Goal: Communication & Community: Connect with others

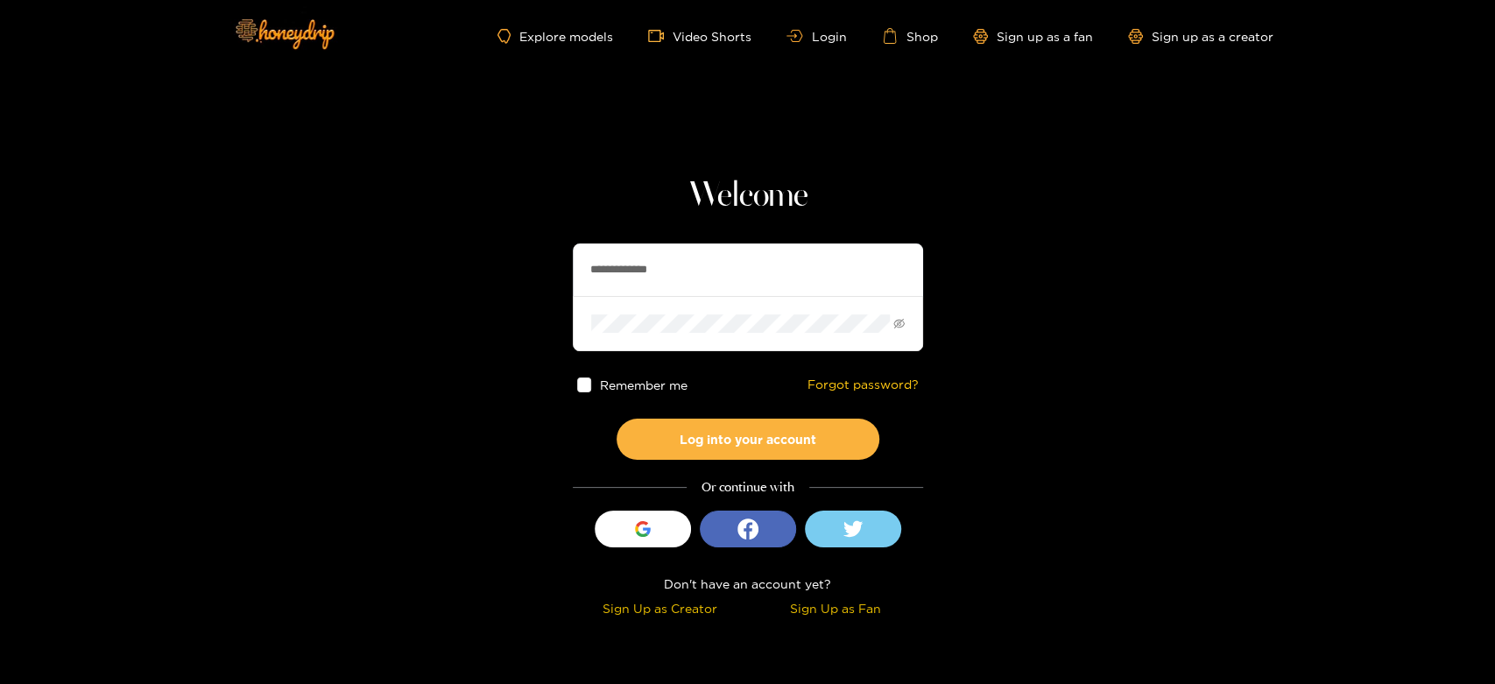
drag, startPoint x: 717, startPoint y: 259, endPoint x: 467, endPoint y: 277, distance: 251.1
click at [467, 277] on section "**********" at bounding box center [747, 311] width 1495 height 623
paste input "text"
type input "********"
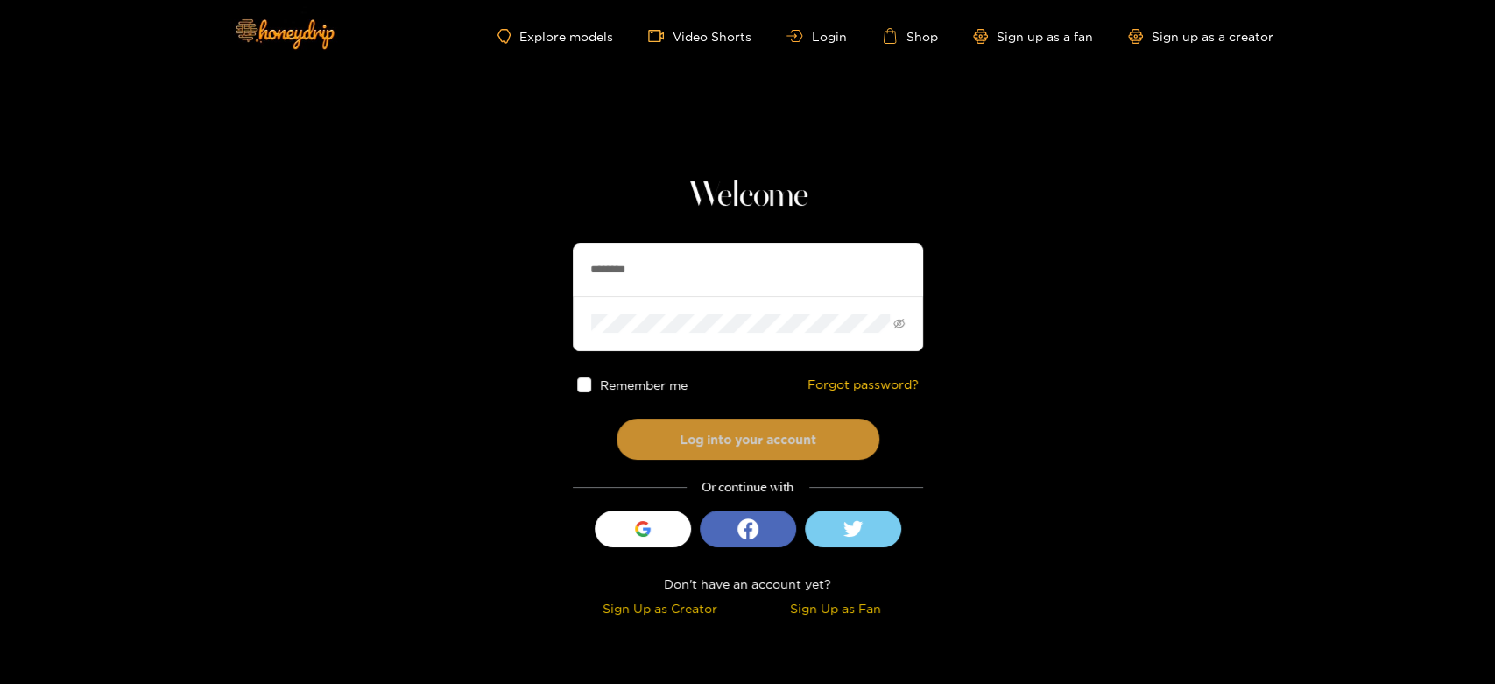
click at [680, 423] on button "Log into your account" at bounding box center [748, 439] width 263 height 41
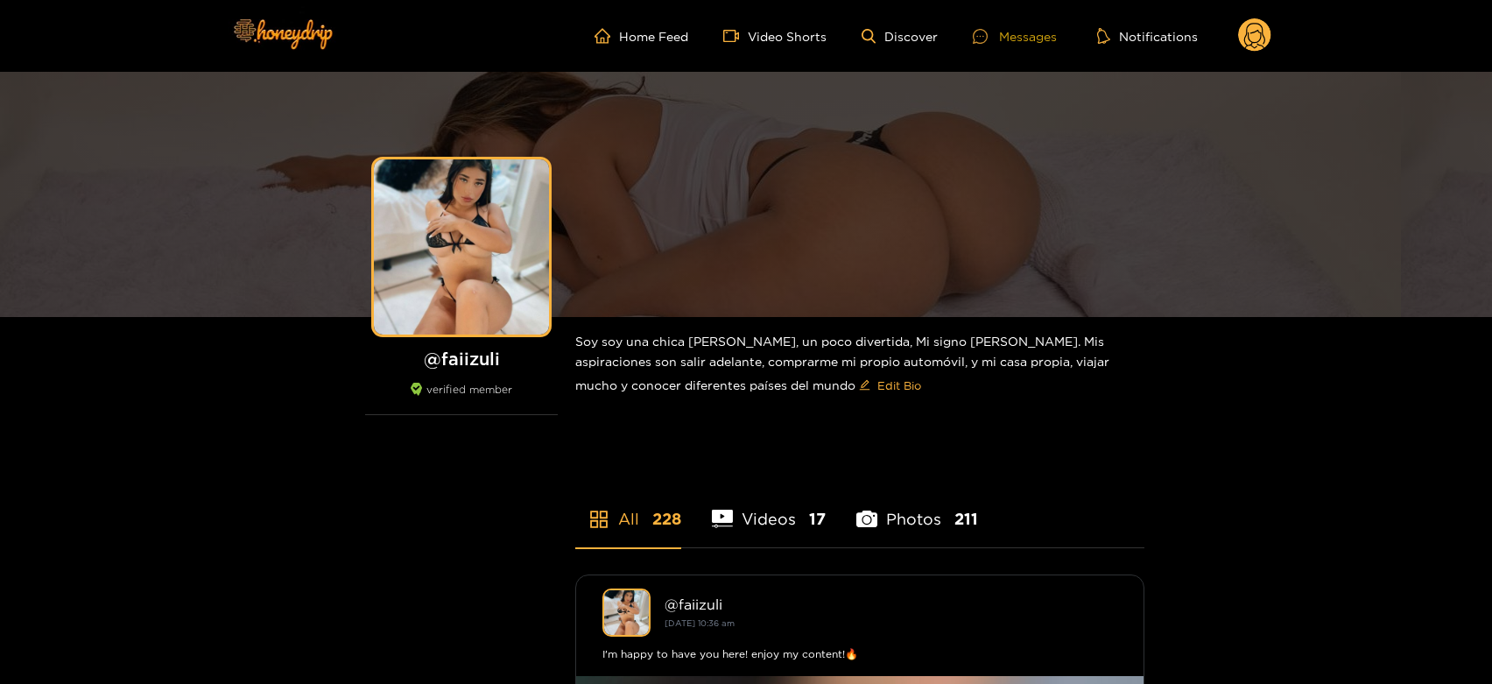
click at [1004, 32] on div "Messages" at bounding box center [1015, 36] width 84 height 20
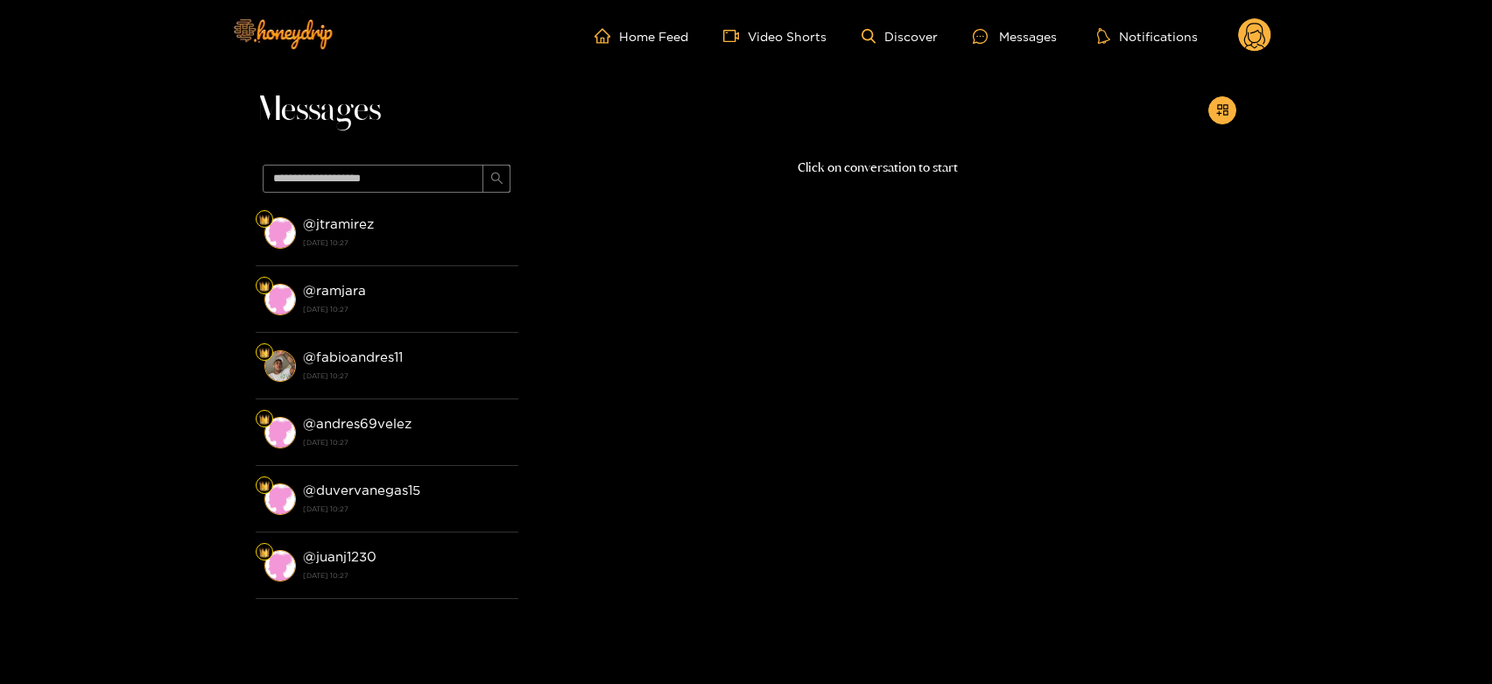
click at [382, 236] on strong "[DATE] 10:27" at bounding box center [406, 243] width 207 height 16
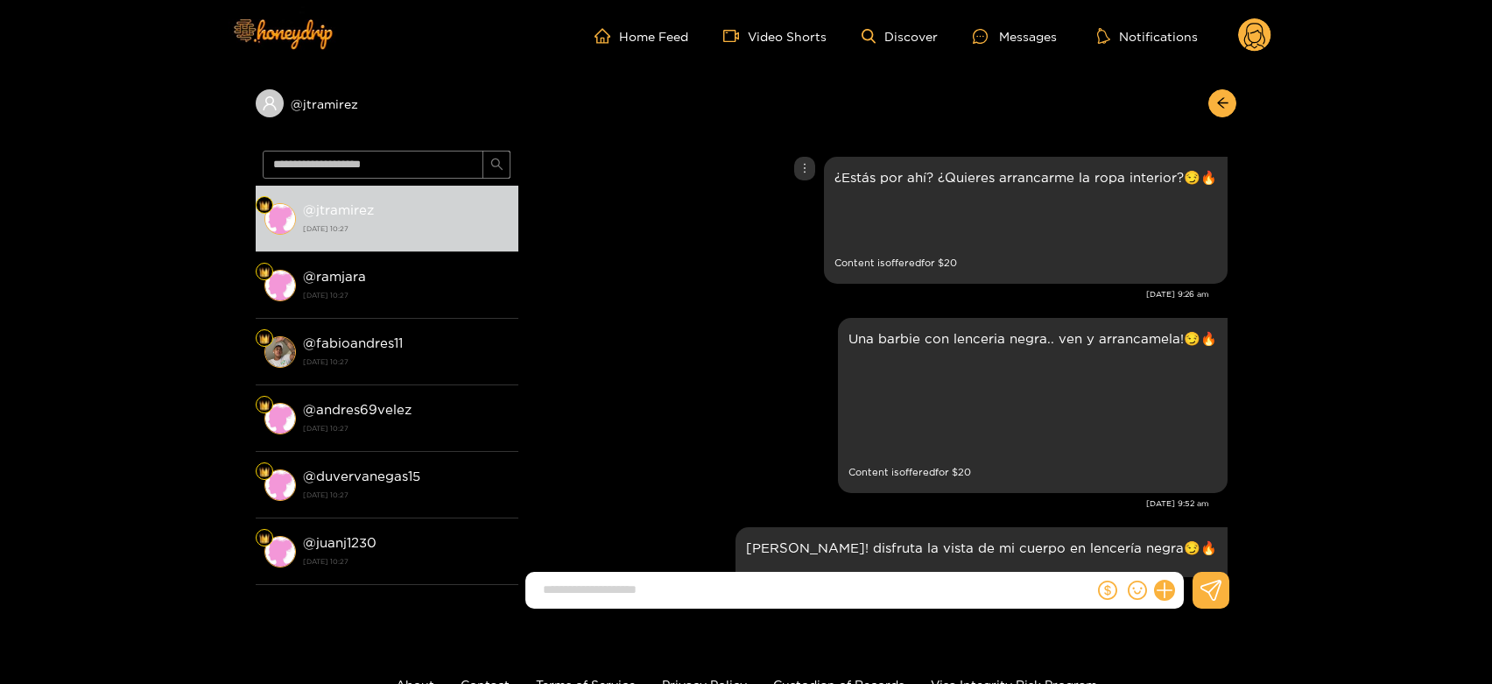
scroll to position [3938, 0]
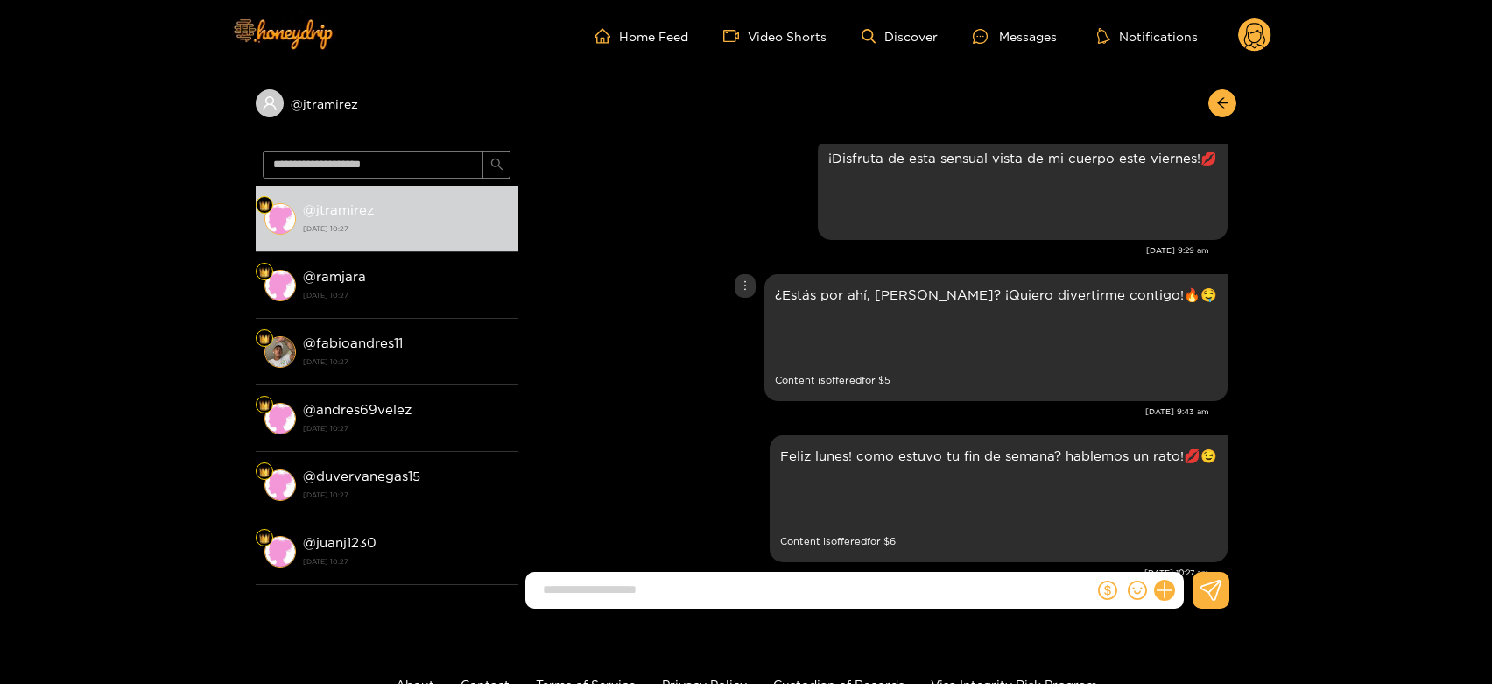
click at [731, 280] on div "¿Estás por ahí, [PERSON_NAME]? ¡Quiero divertirme contigo!🔥🤤 Preview Content is…" at bounding box center [877, 338] width 701 height 136
click at [865, 479] on div "Preview" at bounding box center [850, 501] width 44 height 44
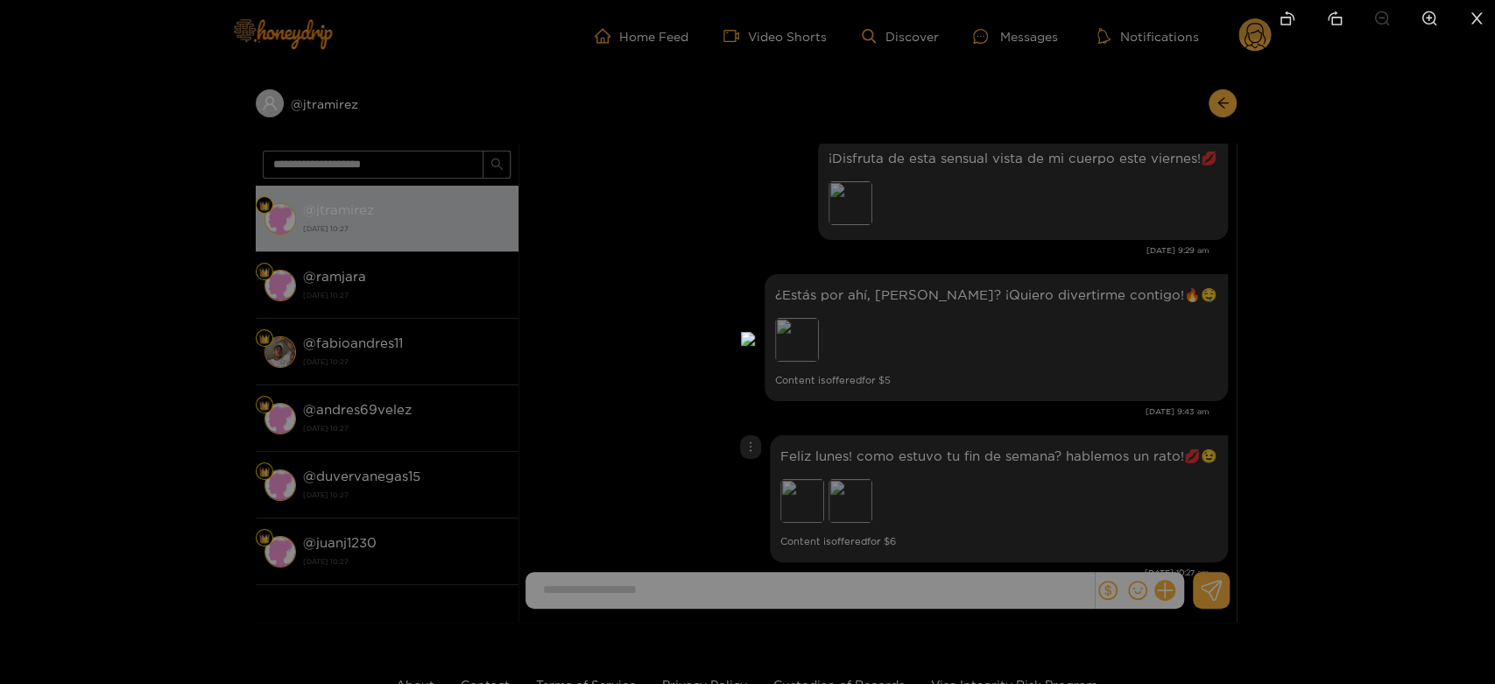
click at [1228, 367] on div at bounding box center [747, 342] width 1495 height 684
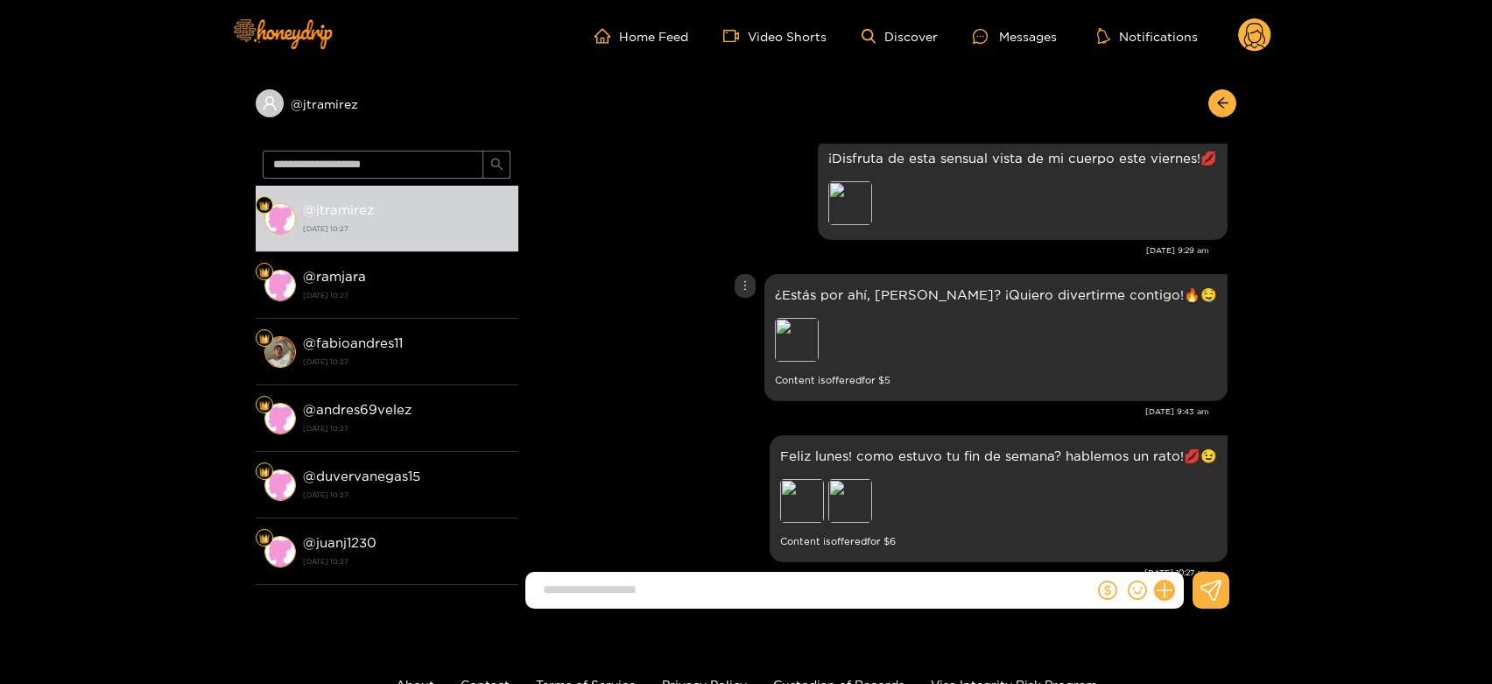
click at [902, 318] on div "Preview" at bounding box center [897, 342] width 245 height 48
click at [819, 318] on div "Preview" at bounding box center [797, 340] width 44 height 44
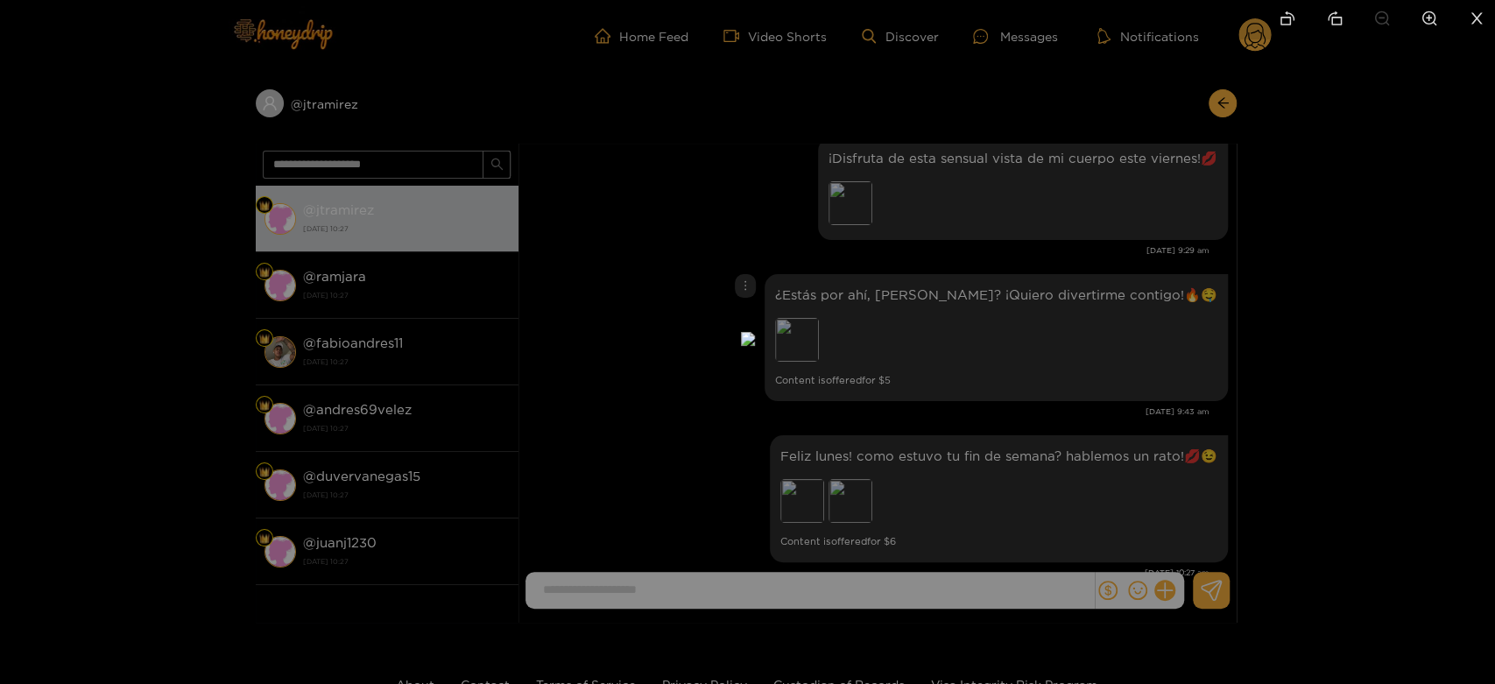
click at [1240, 367] on div at bounding box center [747, 342] width 1495 height 684
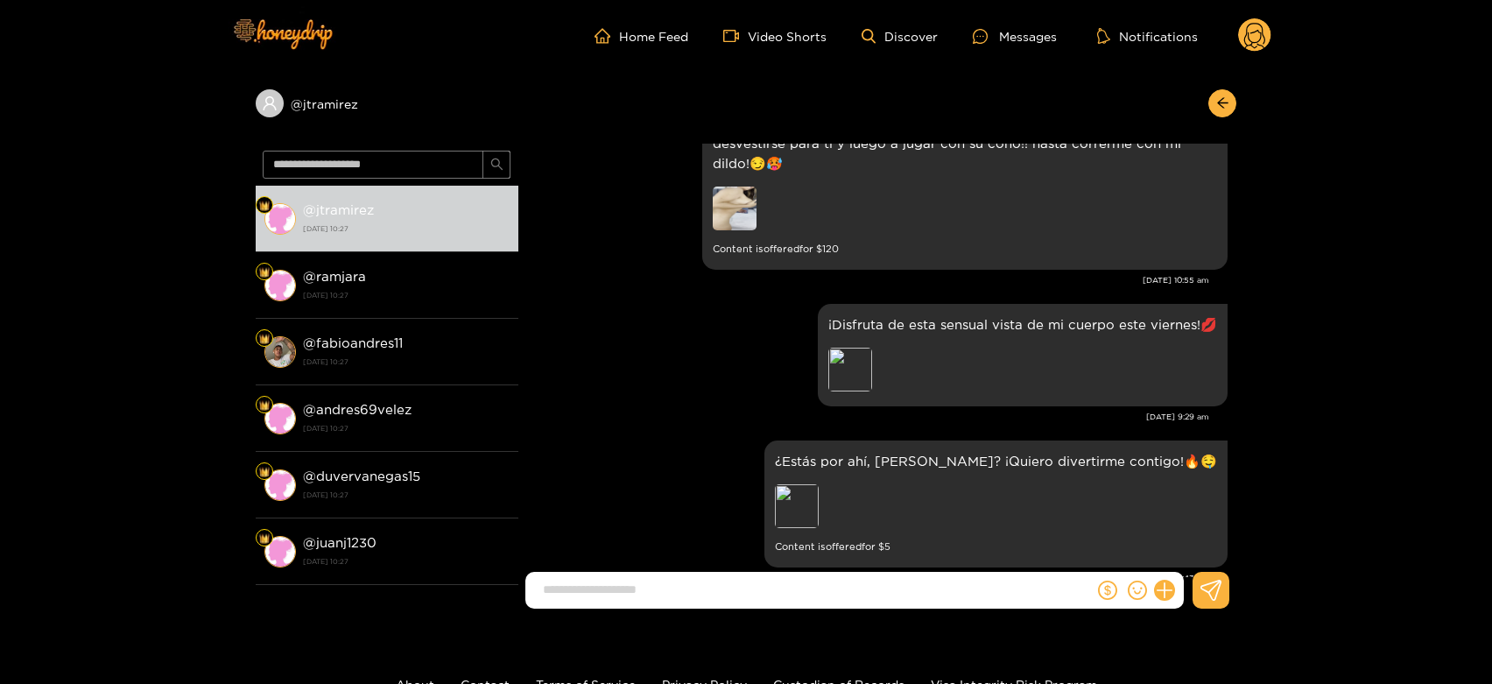
scroll to position [3744, 0]
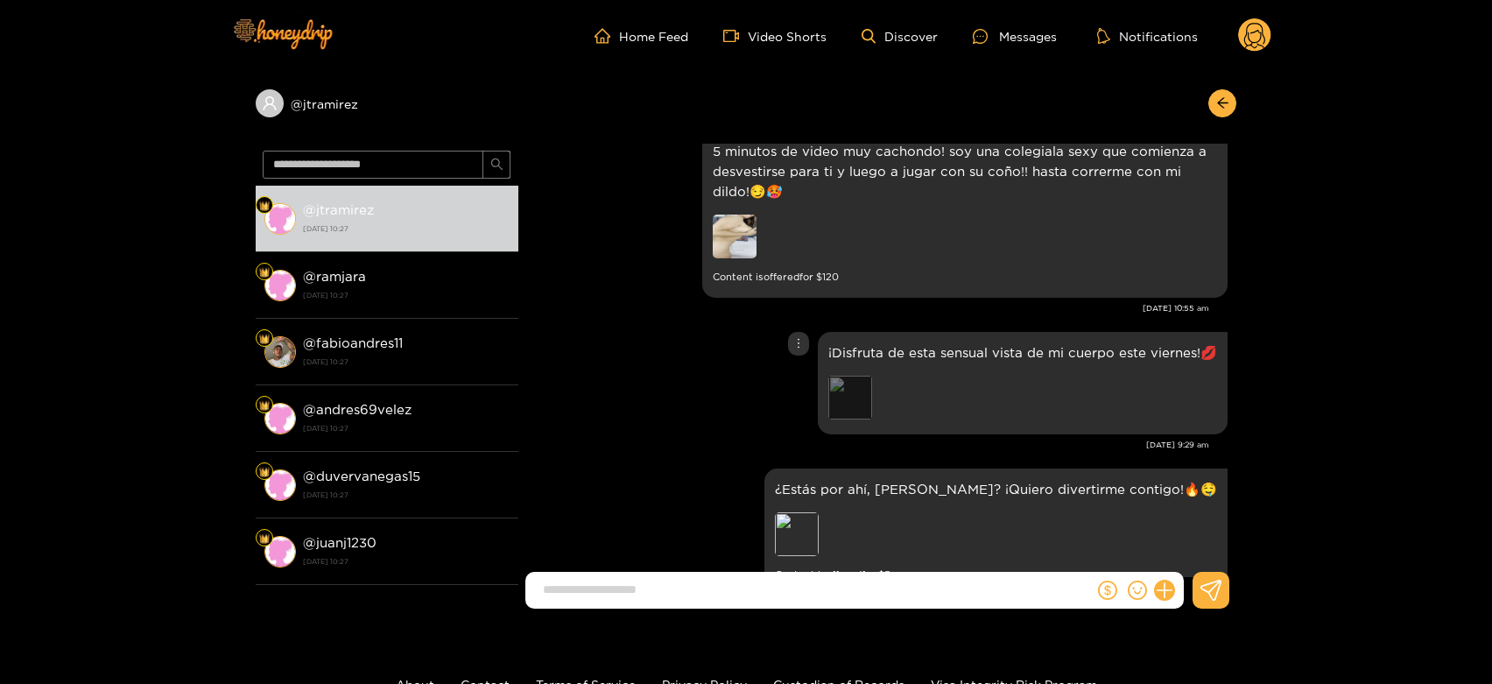
click at [850, 376] on div "Preview" at bounding box center [850, 398] width 44 height 44
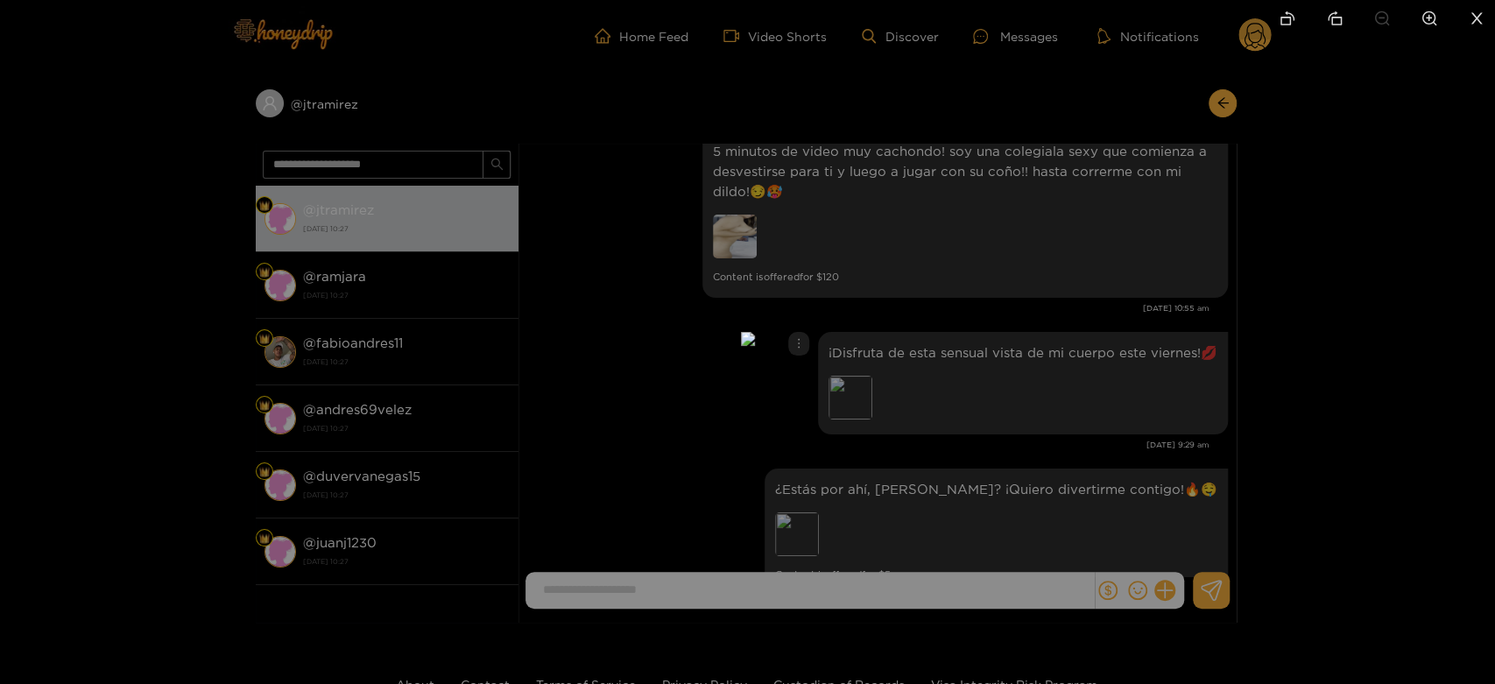
click at [1254, 365] on div at bounding box center [747, 342] width 1495 height 684
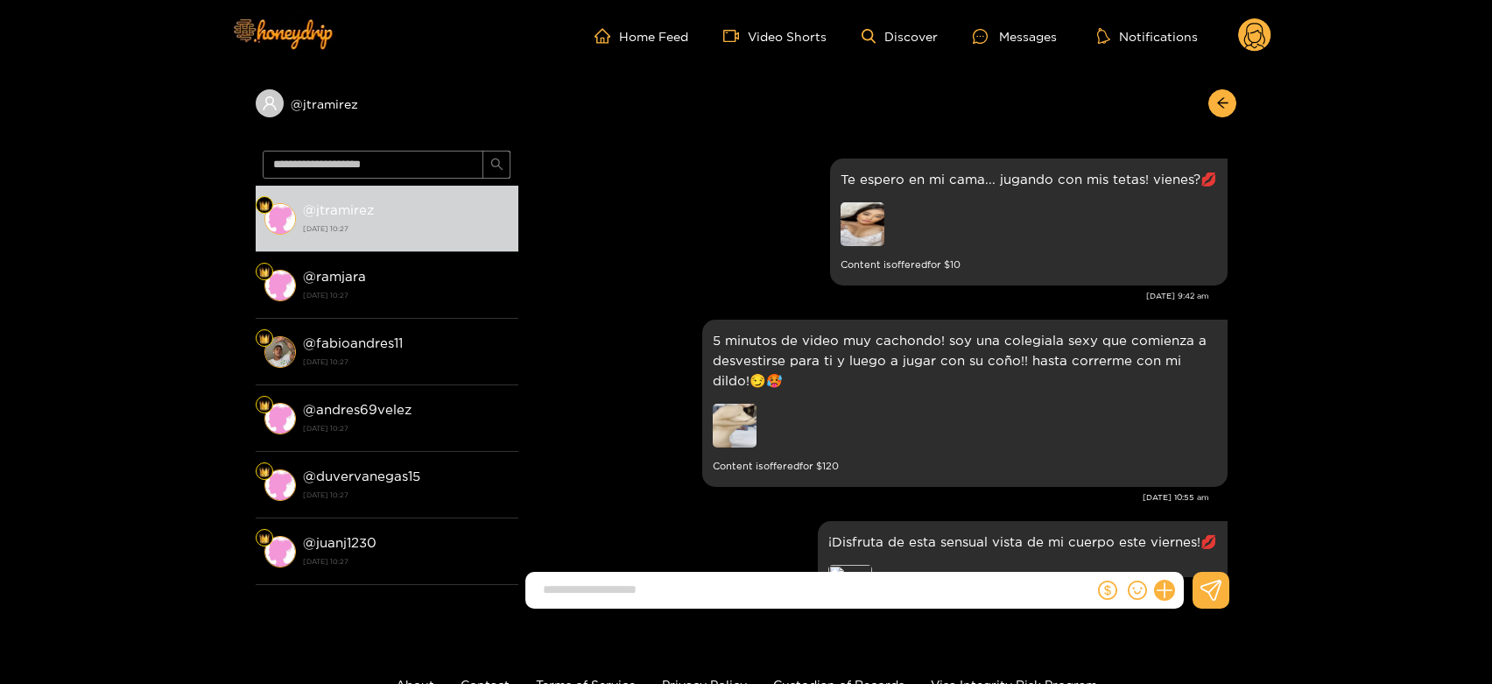
scroll to position [3549, 0]
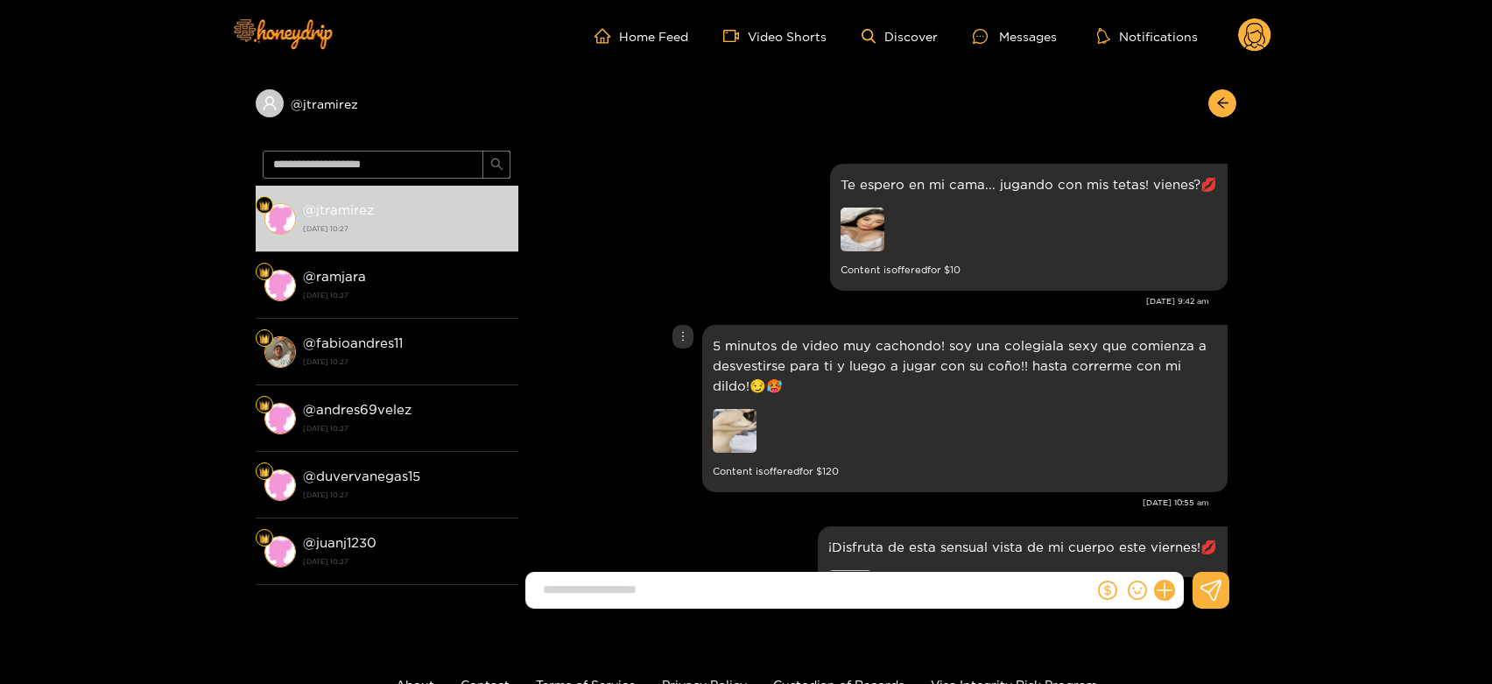
click at [737, 409] on img at bounding box center [735, 431] width 44 height 44
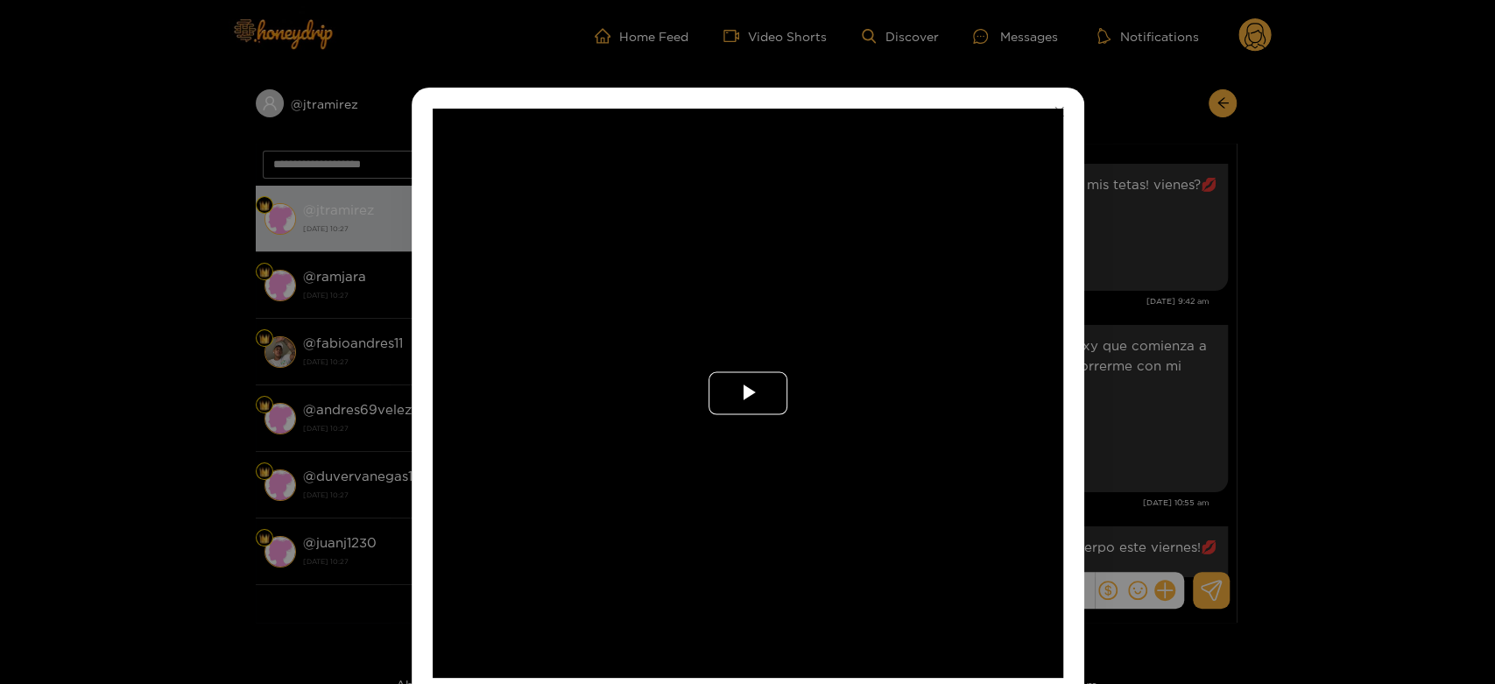
click at [748, 393] on span "Video Player" at bounding box center [748, 393] width 0 height 0
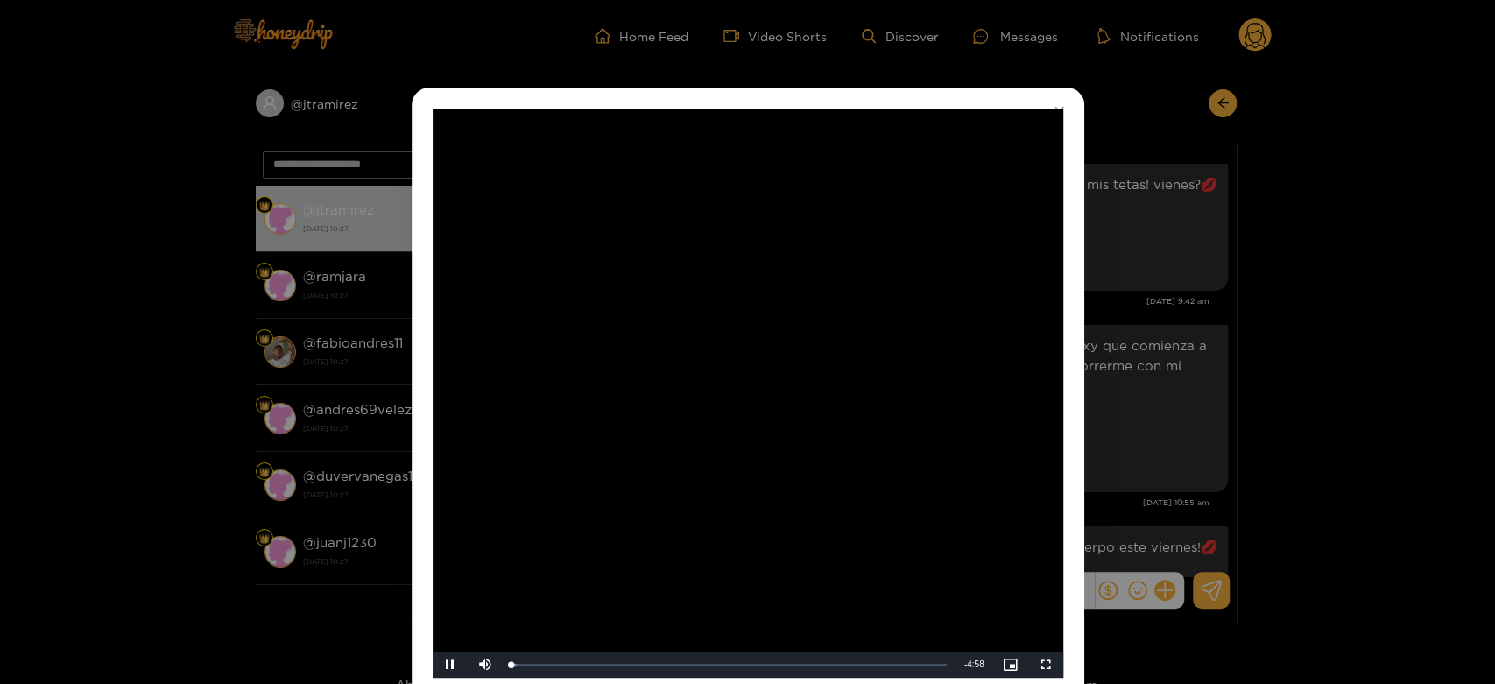
click at [744, 390] on video "Video Player" at bounding box center [748, 393] width 631 height 569
click at [1261, 373] on div "**********" at bounding box center [747, 342] width 1495 height 684
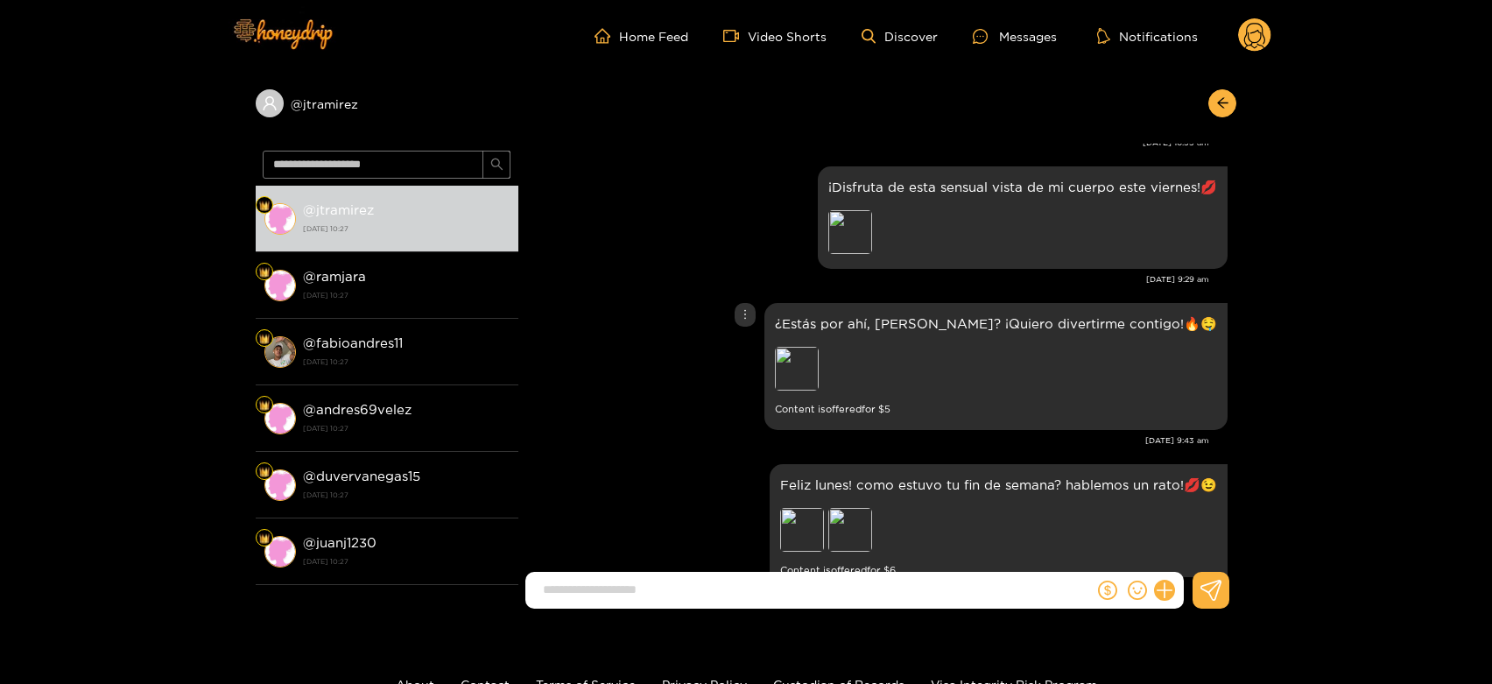
scroll to position [3938, 0]
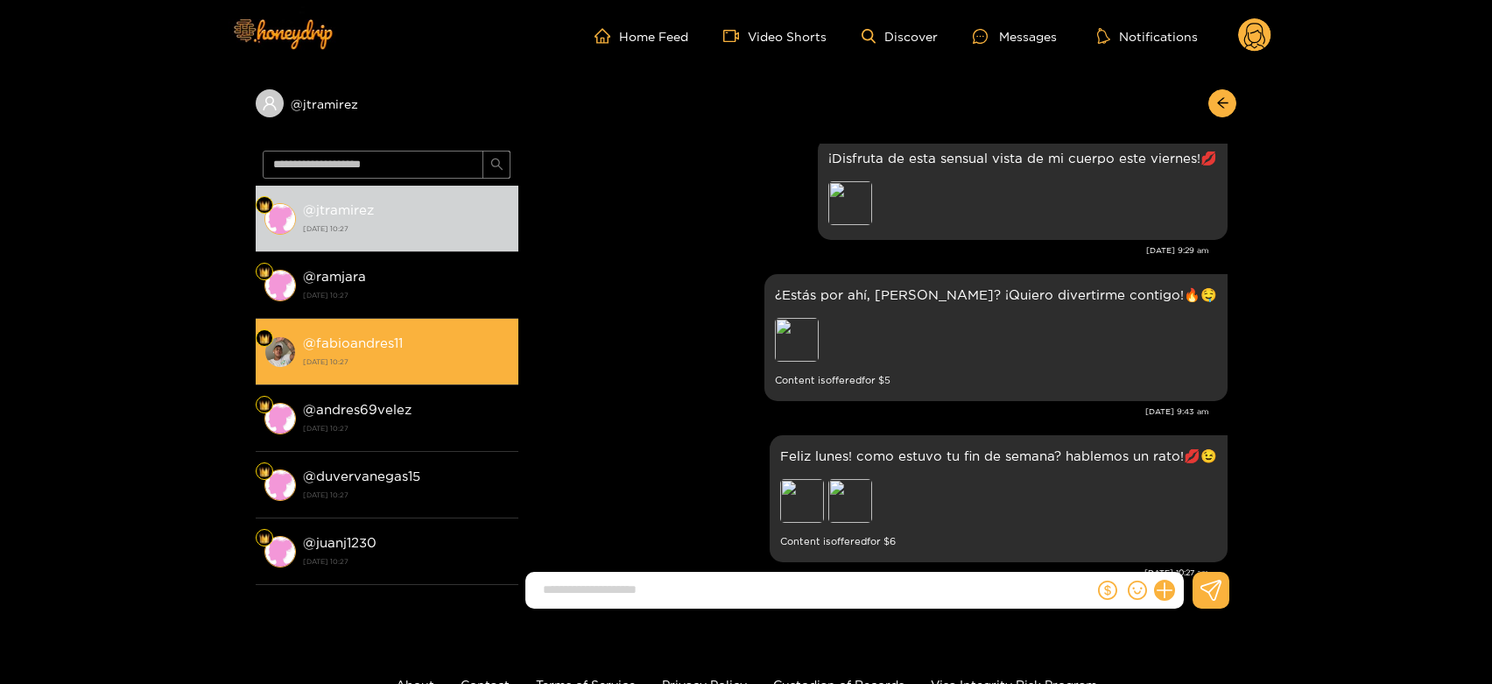
click at [447, 368] on strong "[DATE] 10:27" at bounding box center [406, 362] width 207 height 16
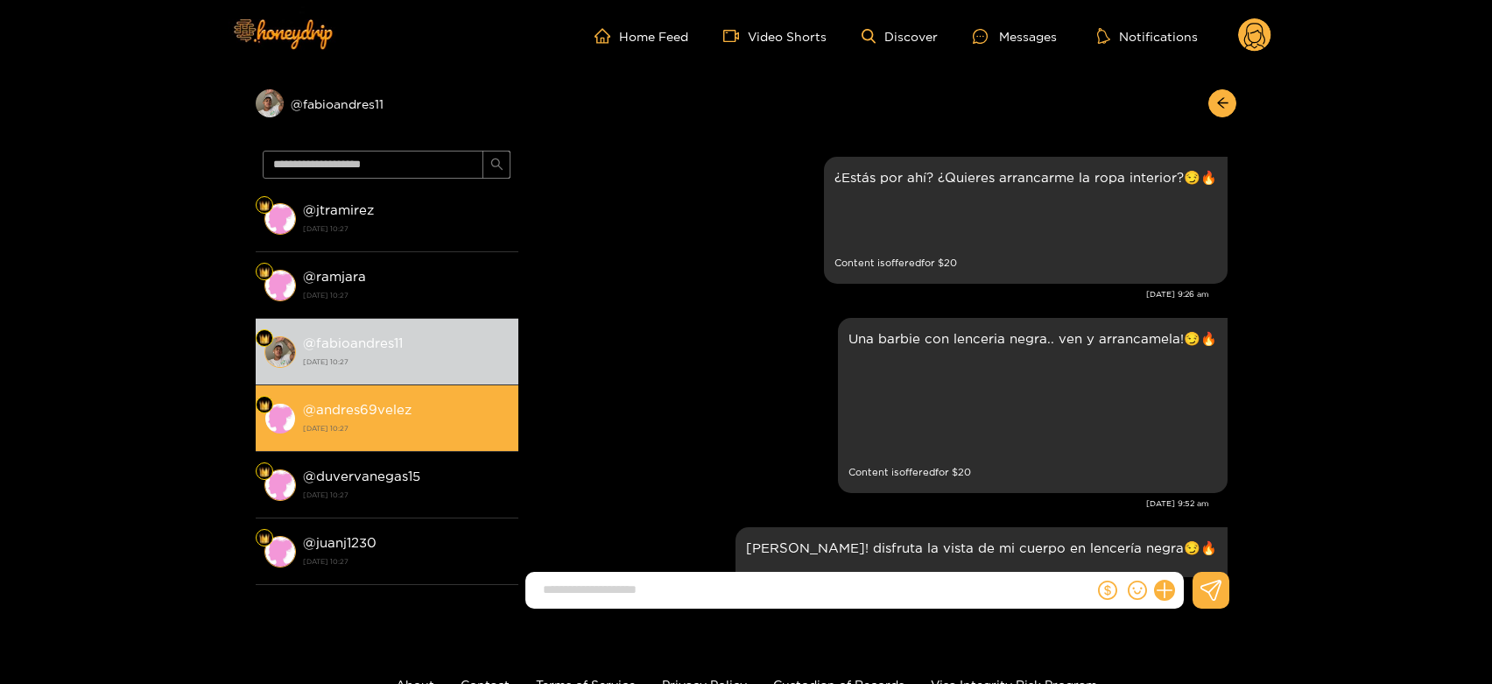
scroll to position [3938, 0]
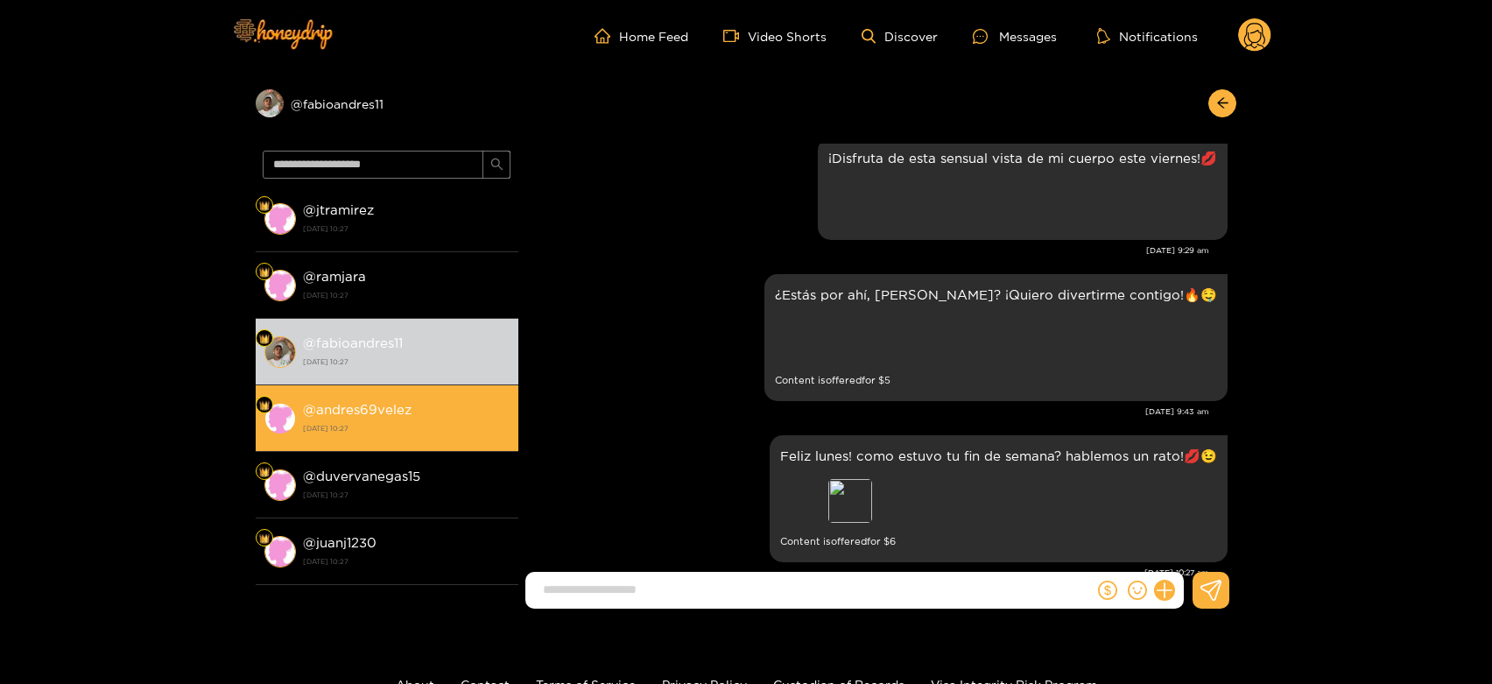
click at [441, 410] on div "@ andres69velez [DATE] 10:27" at bounding box center [406, 417] width 207 height 39
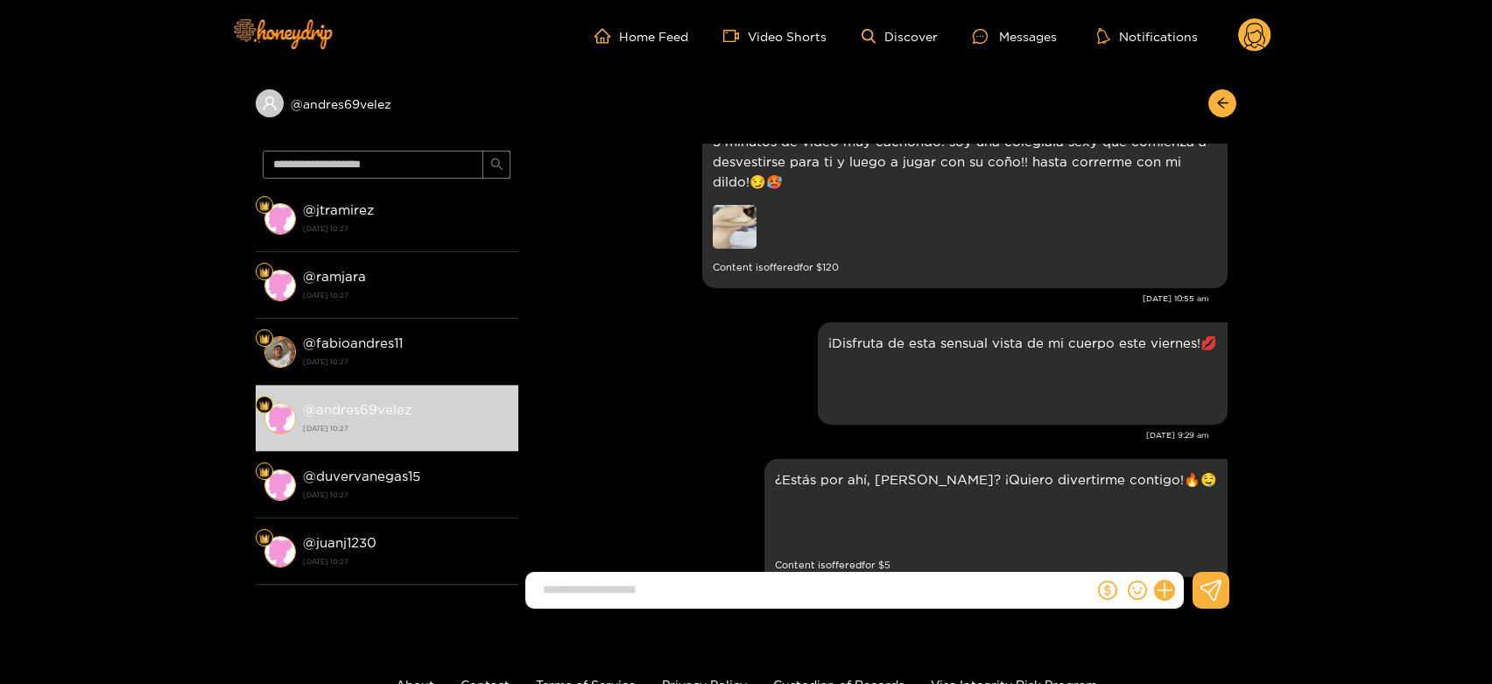
scroll to position [3696, 0]
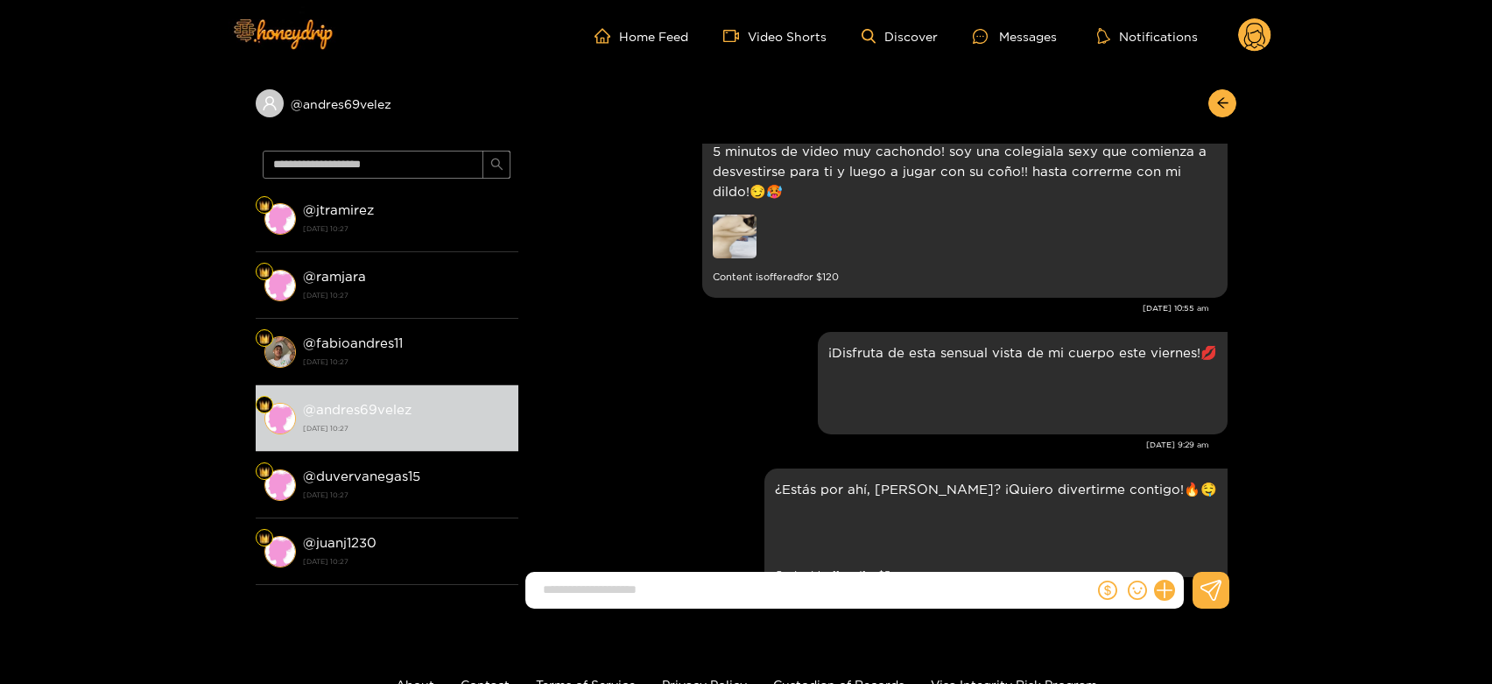
click at [252, 503] on div "@ andres69velez @ jtramirez [DATE] 10:27 @ ramjara [DATE] 10:27 @ [GEOGRAPHIC_D…" at bounding box center [746, 347] width 1492 height 551
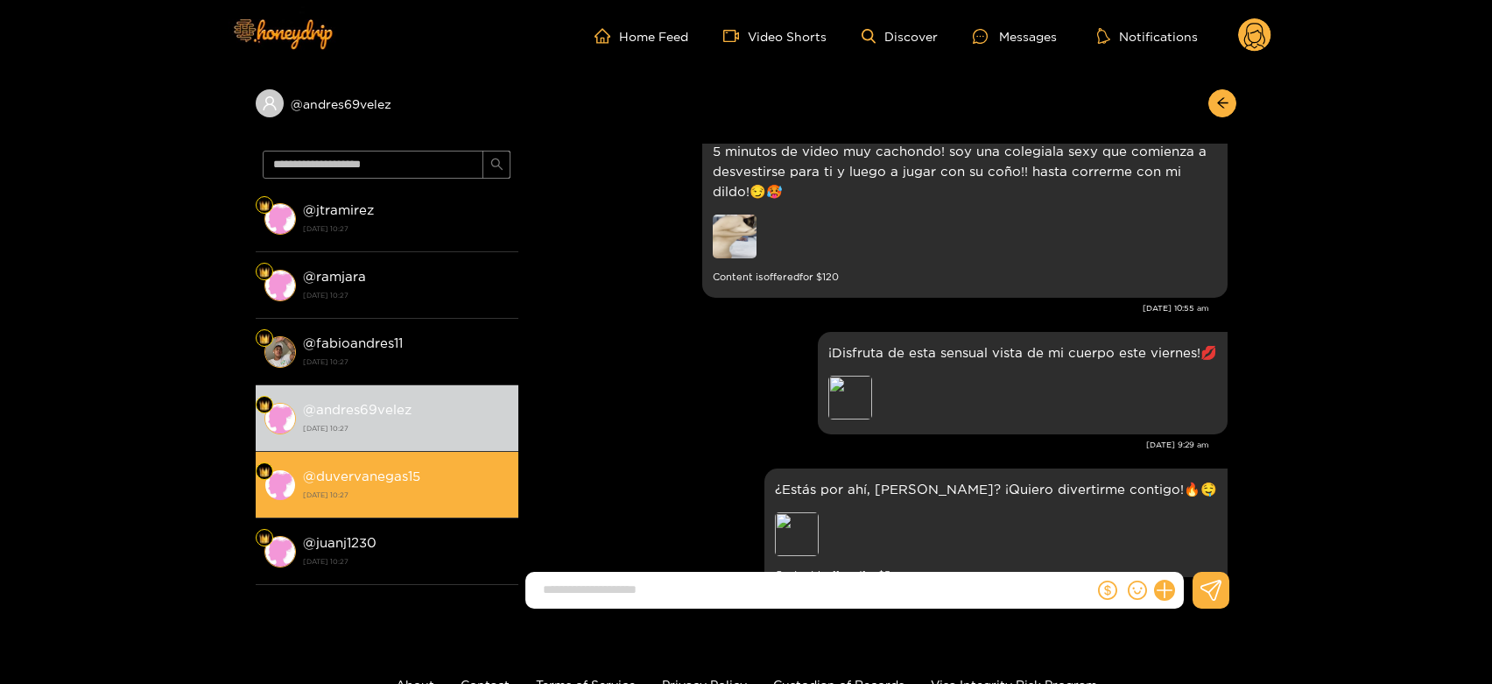
click at [361, 492] on strong "[DATE] 10:27" at bounding box center [406, 495] width 207 height 16
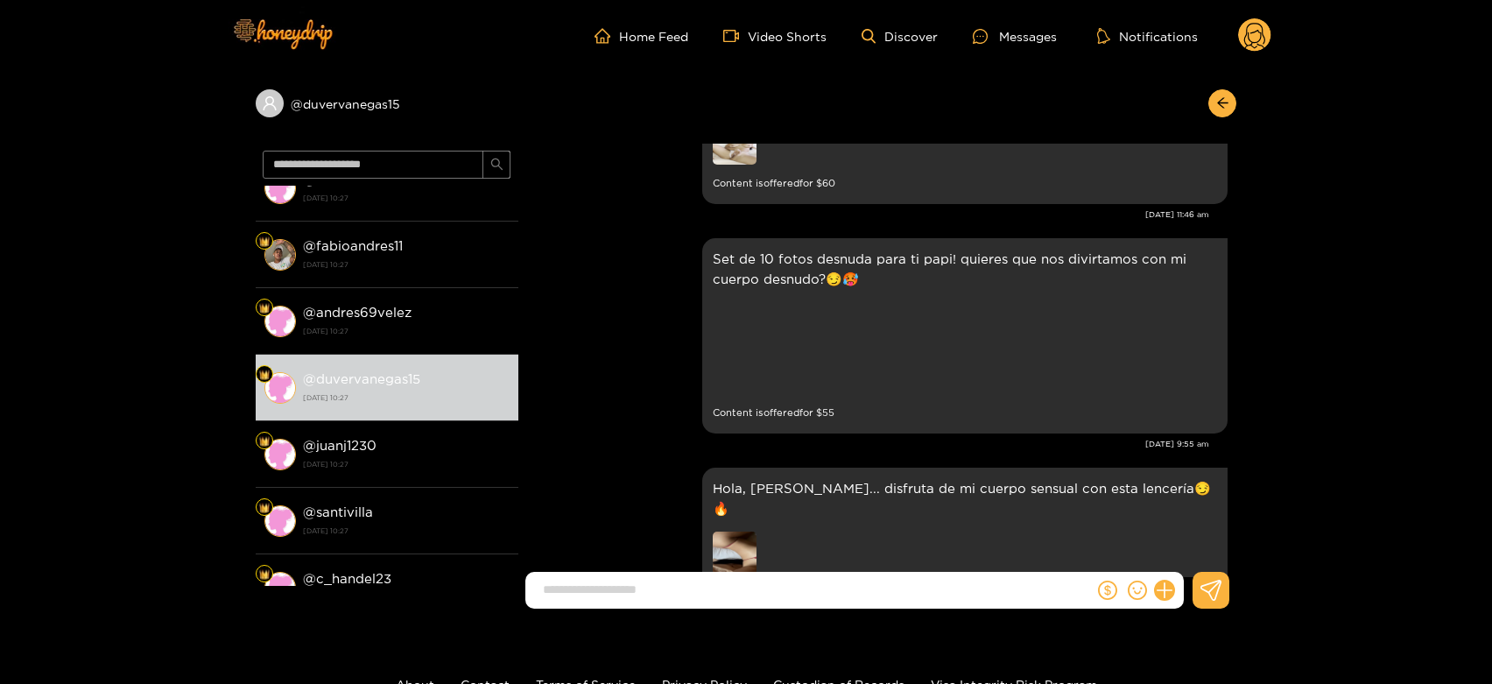
scroll to position [3111, 0]
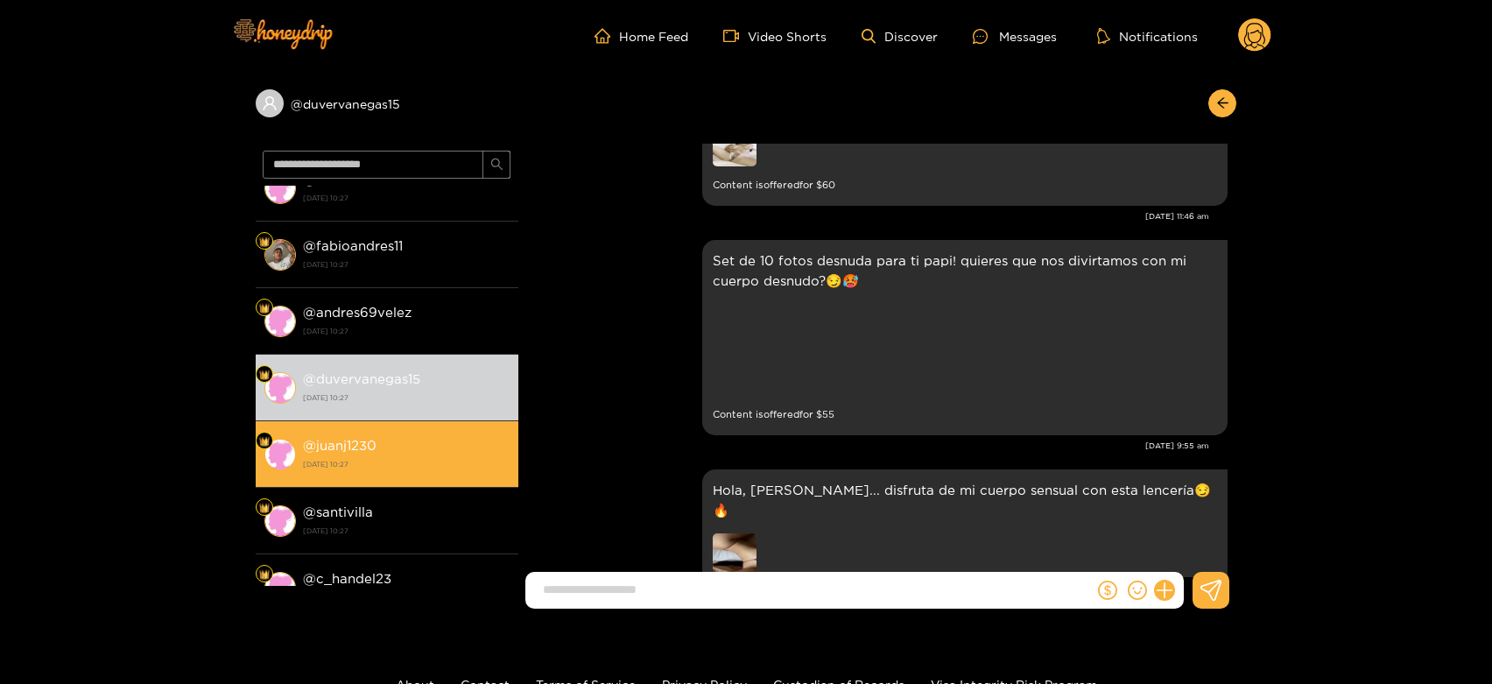
click at [483, 436] on div "@ juanj1230 [DATE] 10:27" at bounding box center [406, 453] width 207 height 39
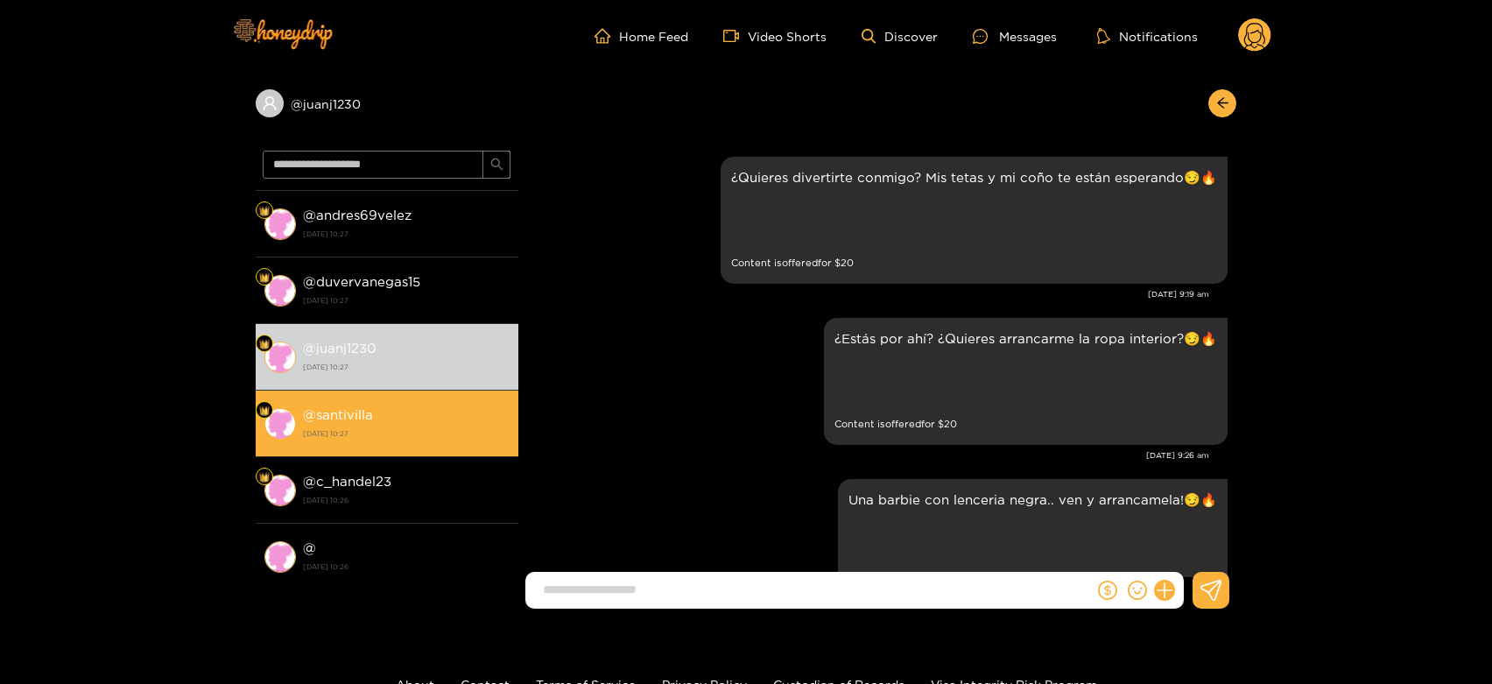
scroll to position [3918, 0]
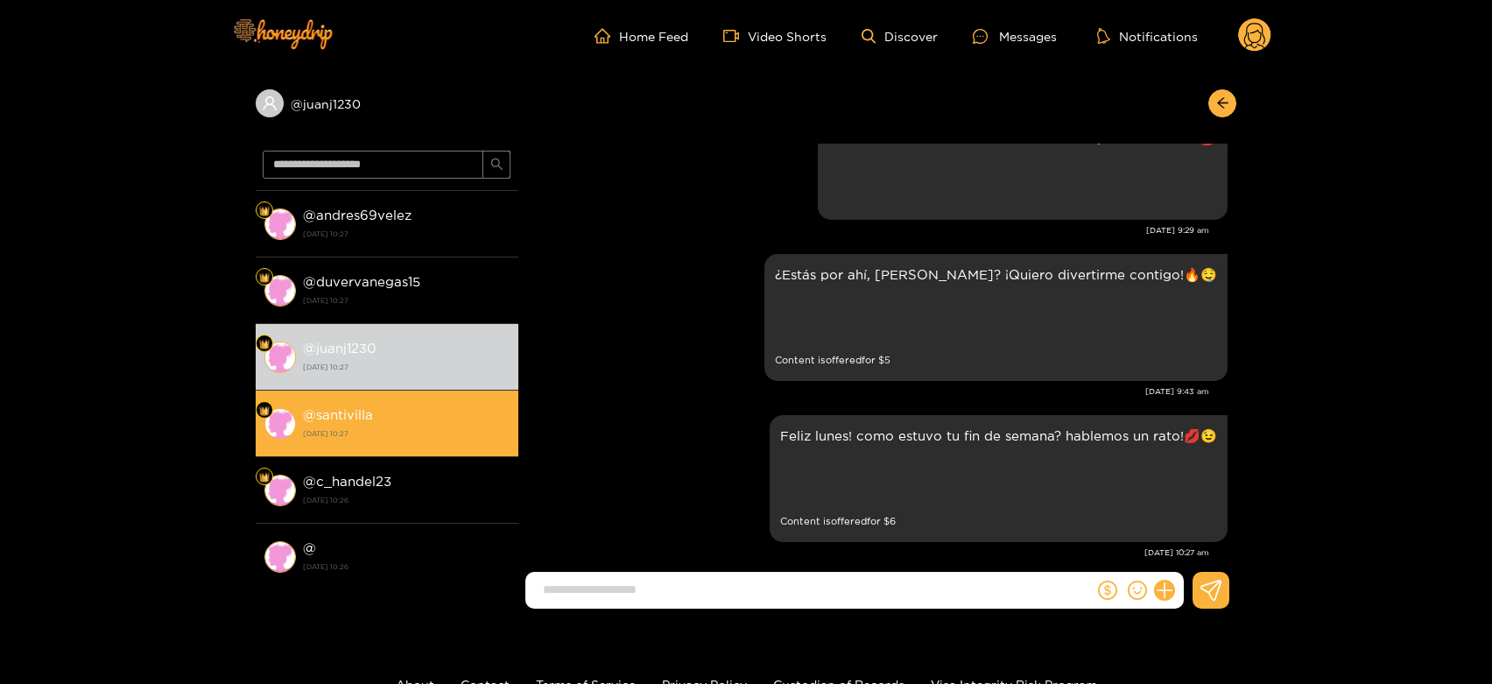
click at [381, 419] on div "@ santivilla [DATE] 10:27" at bounding box center [406, 423] width 207 height 39
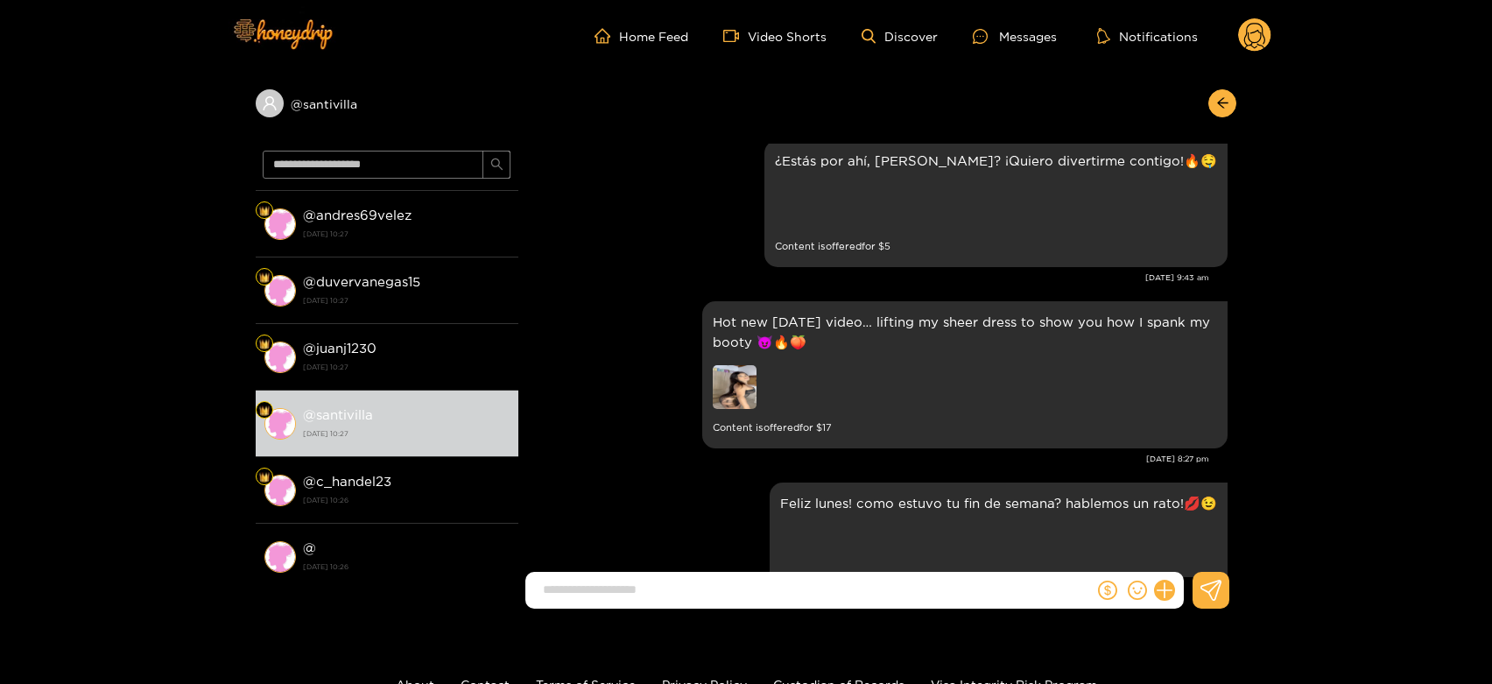
scroll to position [3854, 0]
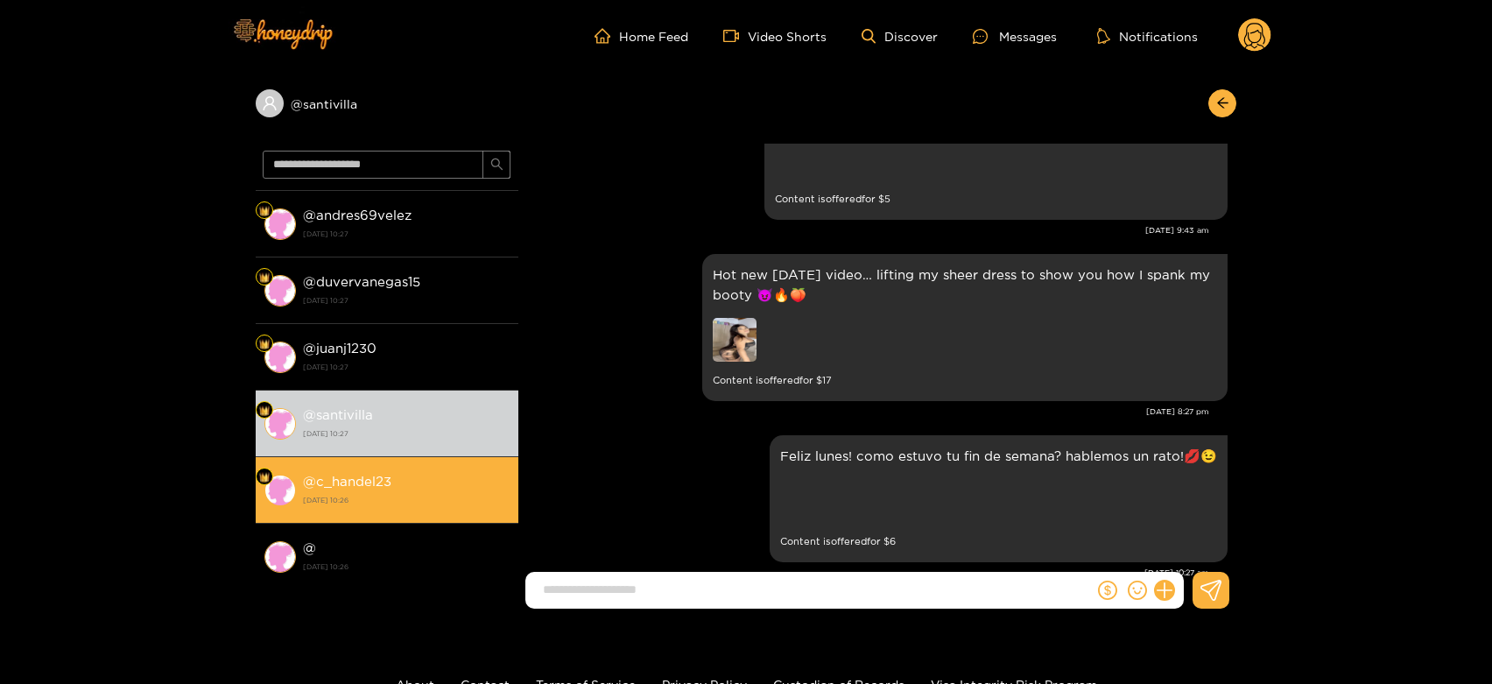
click at [476, 475] on div "@ c_handel23 [DATE] 10:26" at bounding box center [406, 489] width 207 height 39
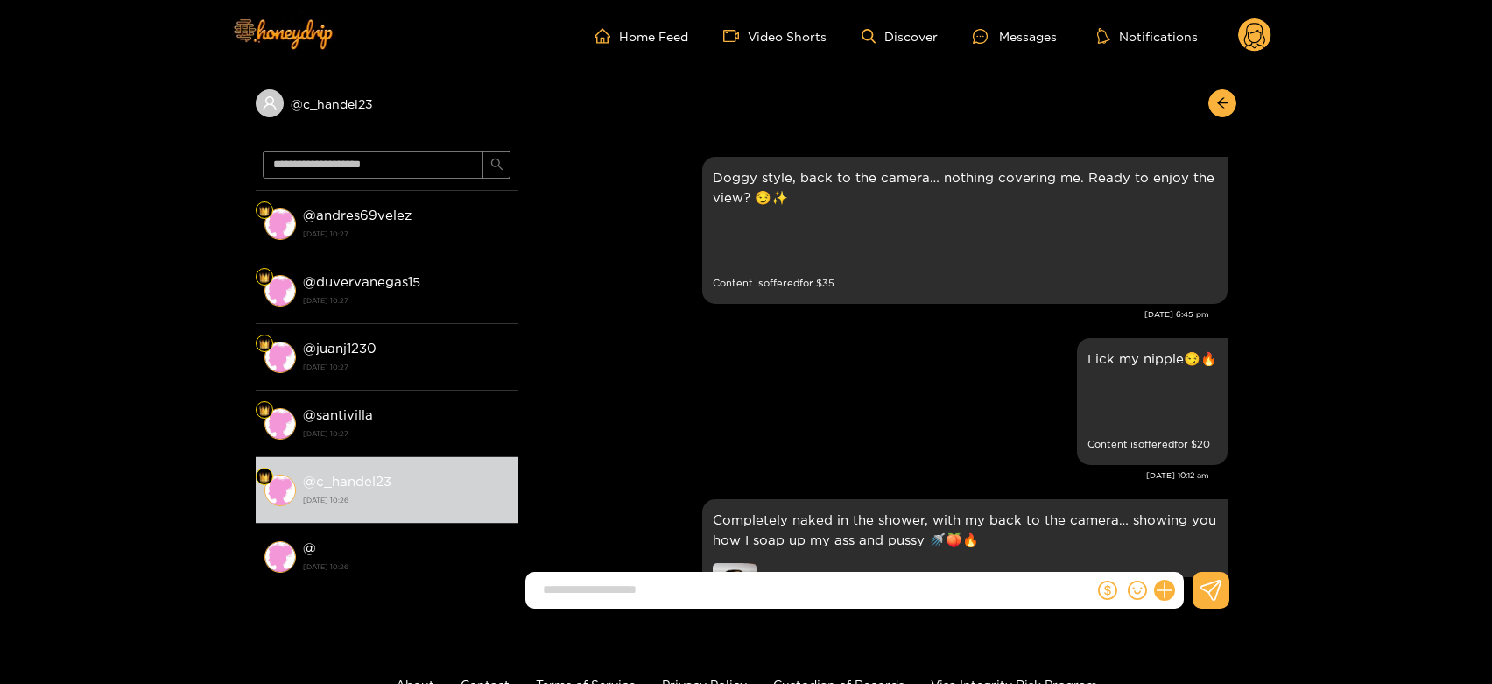
scroll to position [3834, 0]
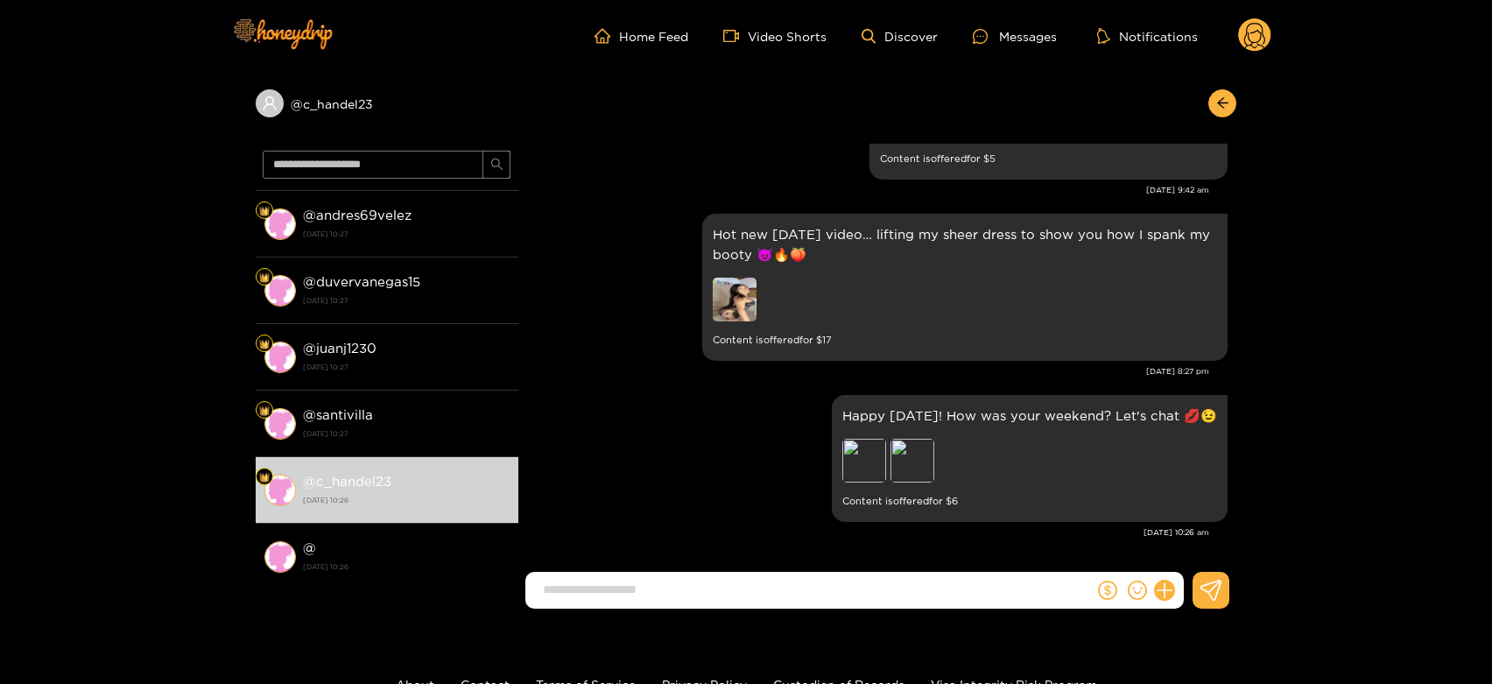
click at [1254, 40] on circle at bounding box center [1254, 34] width 33 height 33
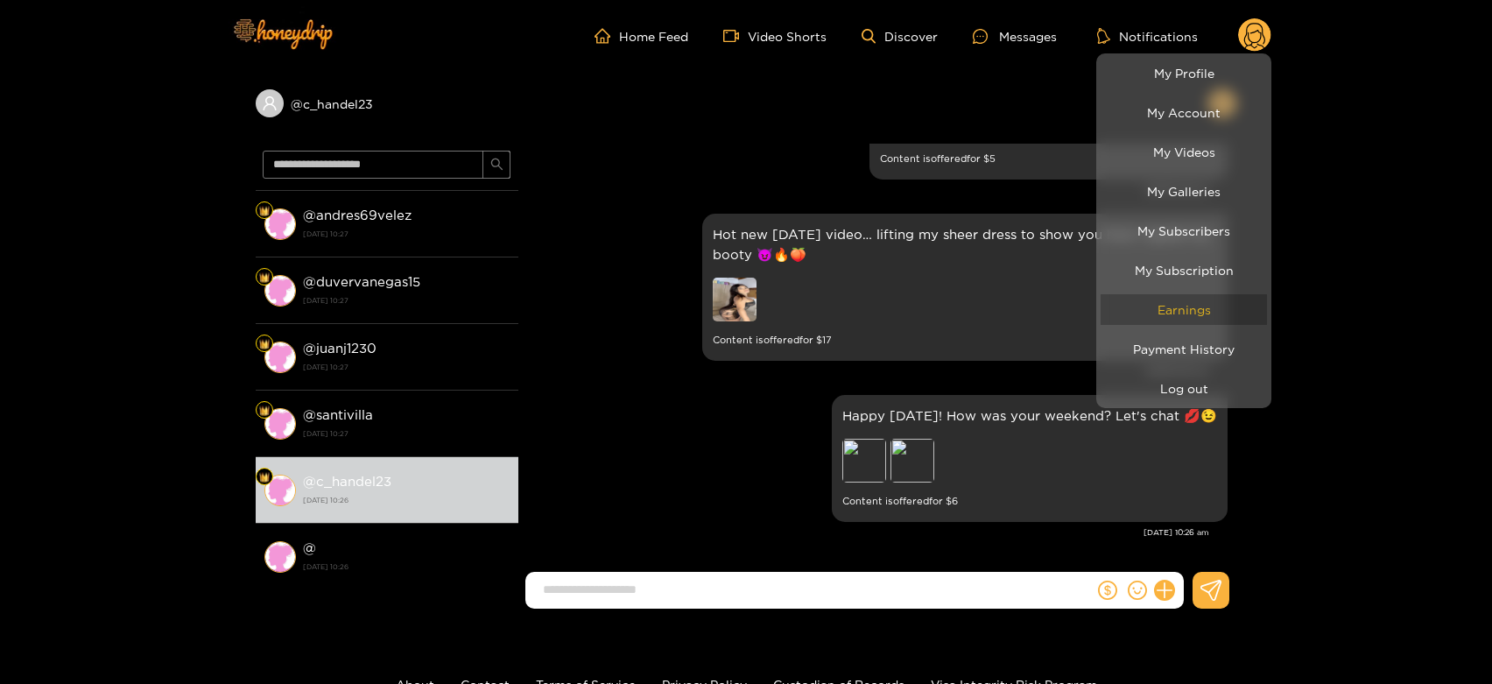
click at [1173, 308] on link "Earnings" at bounding box center [1184, 309] width 166 height 31
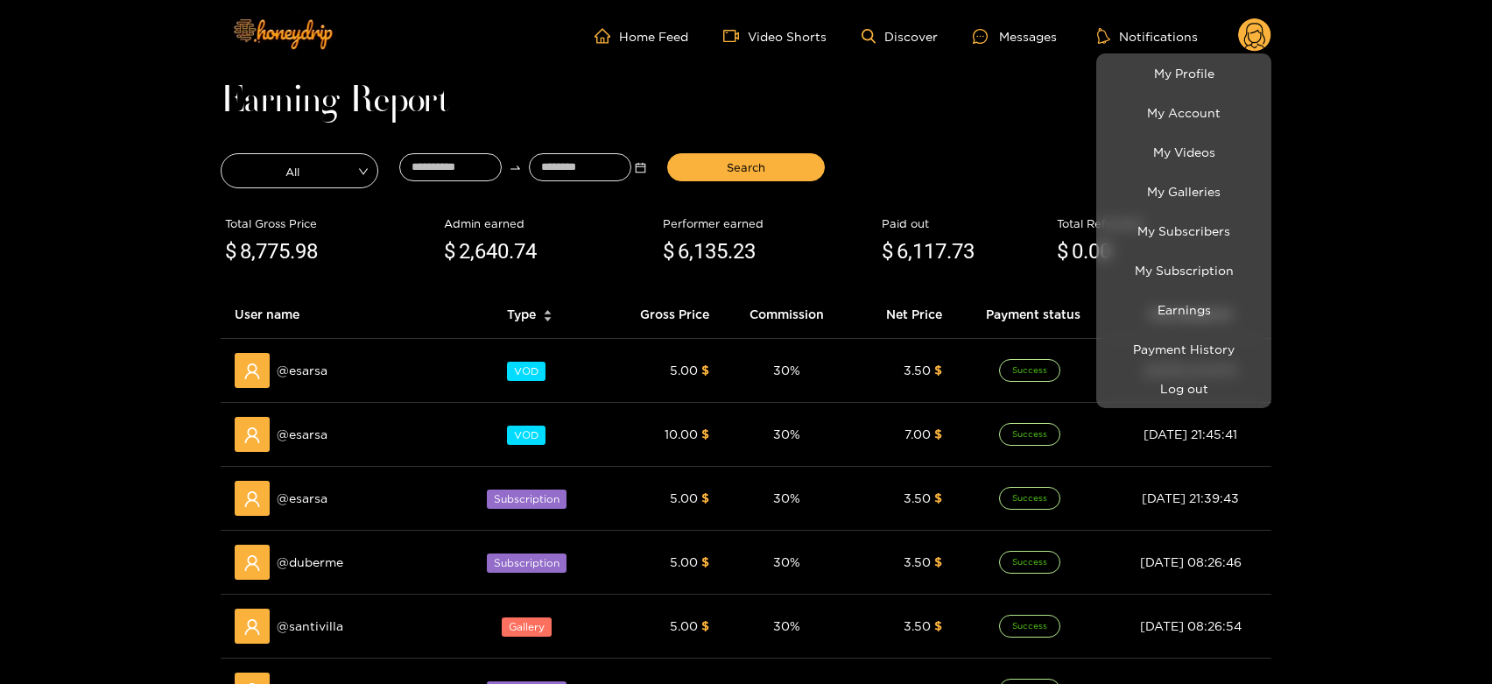
click at [307, 370] on div at bounding box center [746, 342] width 1492 height 684
click at [307, 370] on span "@ esarsa" at bounding box center [302, 370] width 51 height 19
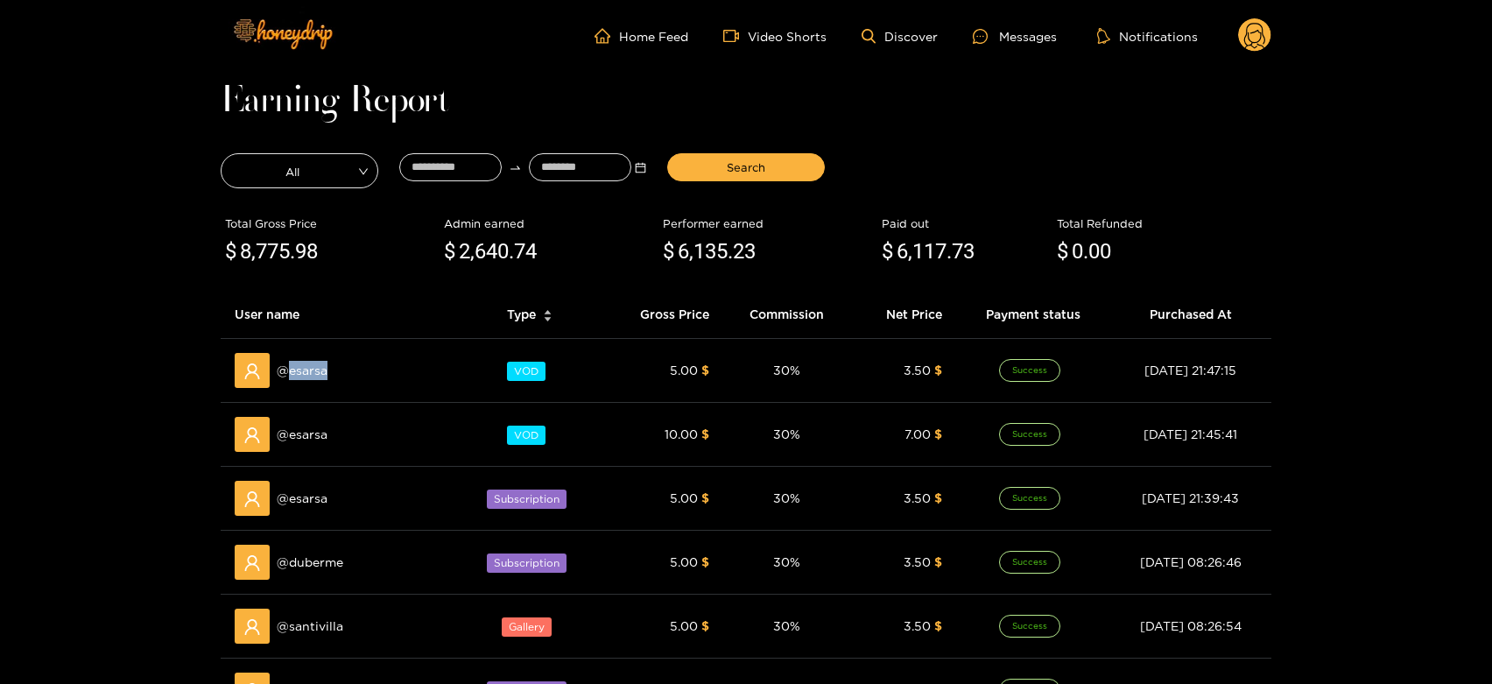
copy span "esarsa"
click at [1037, 37] on div "Messages" at bounding box center [1015, 36] width 84 height 20
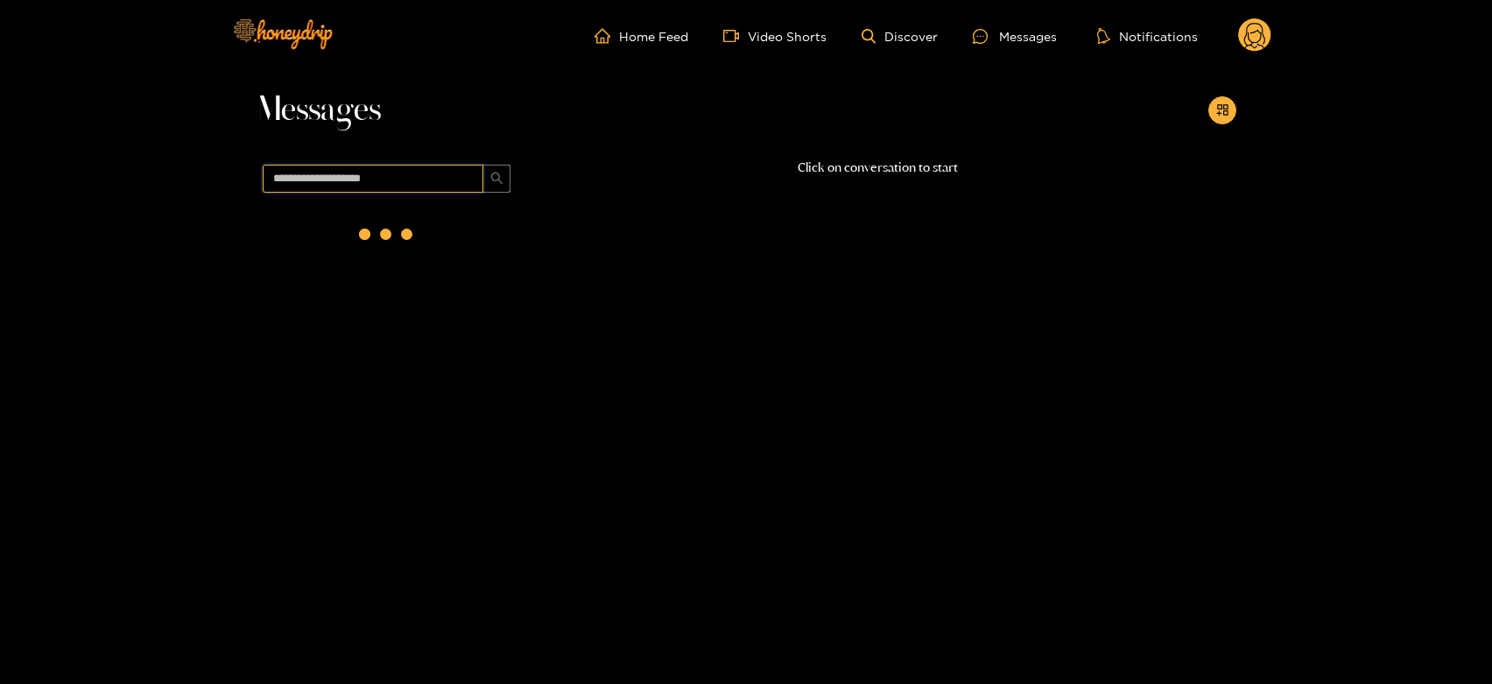
click at [436, 182] on input "text" at bounding box center [373, 179] width 221 height 28
paste input "******"
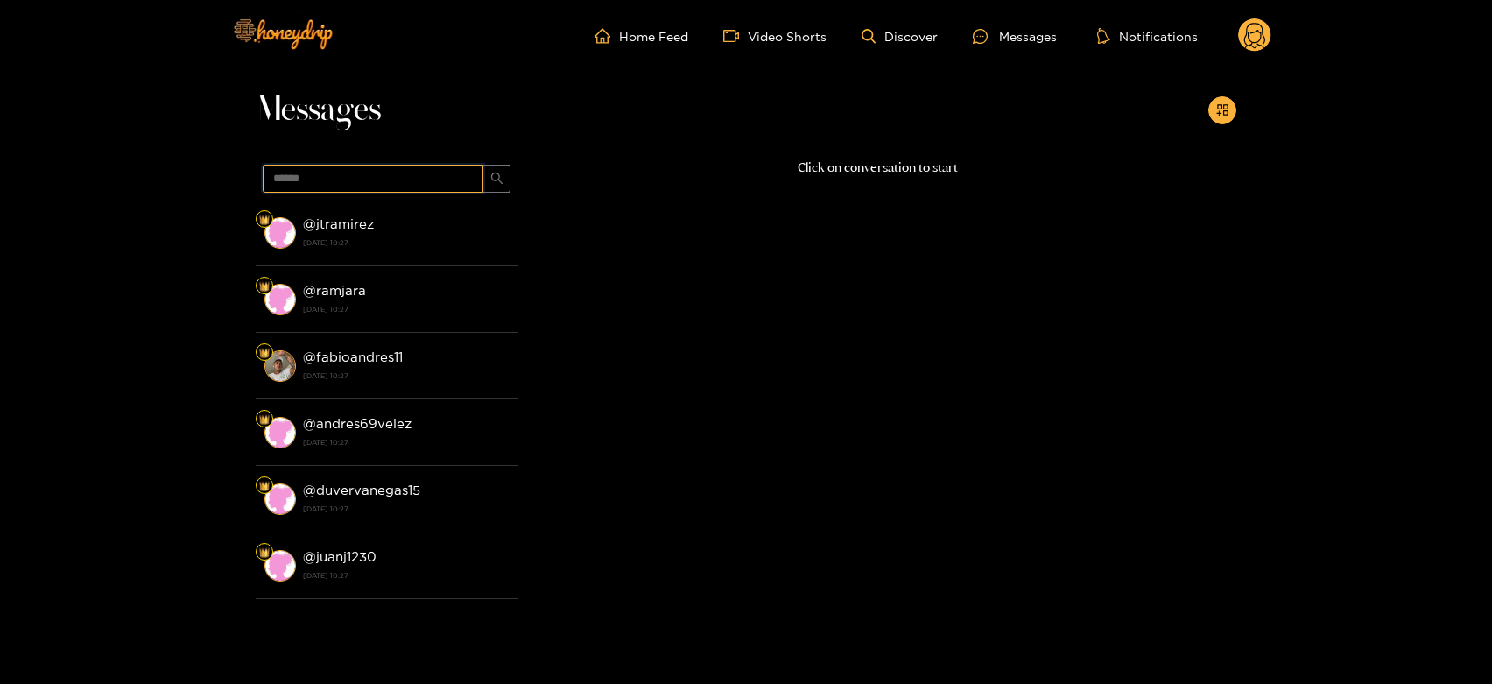
type input "******"
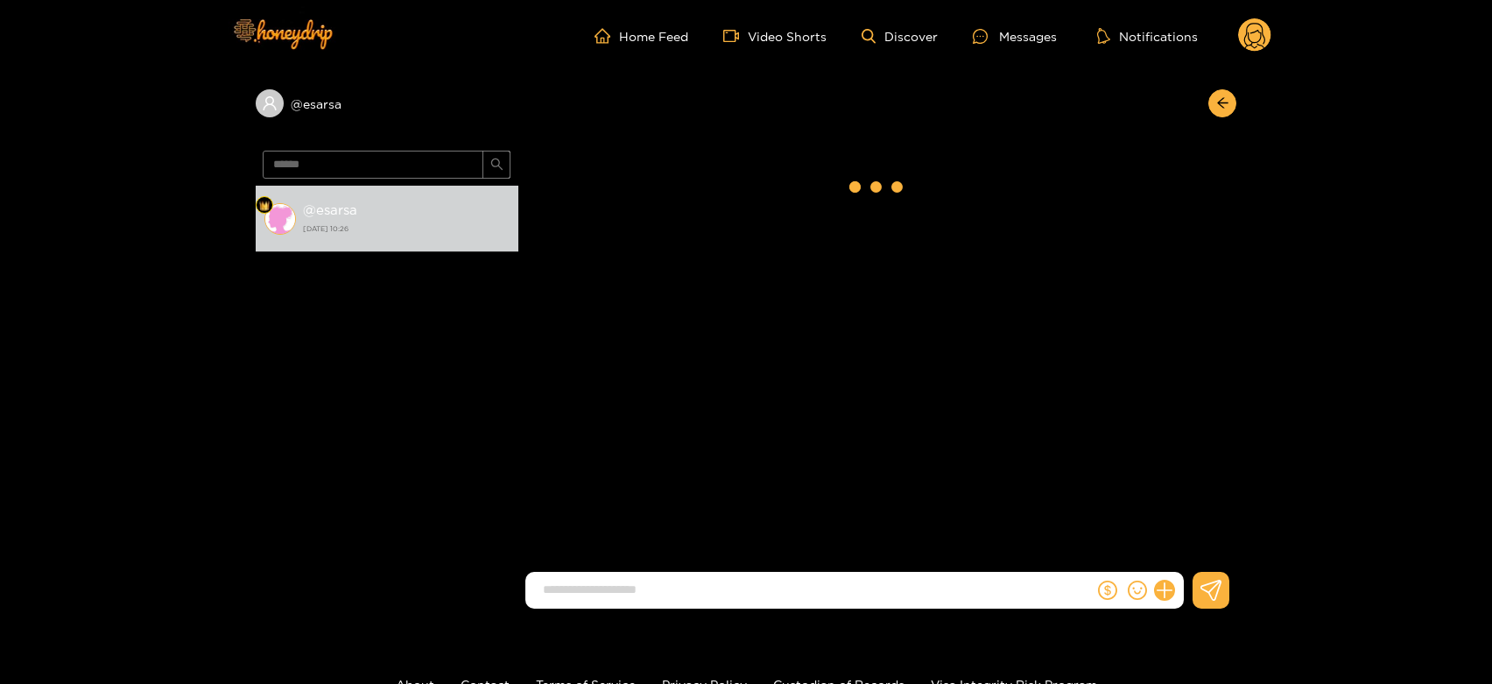
click at [419, 231] on strong "[DATE] 10:26" at bounding box center [406, 229] width 207 height 16
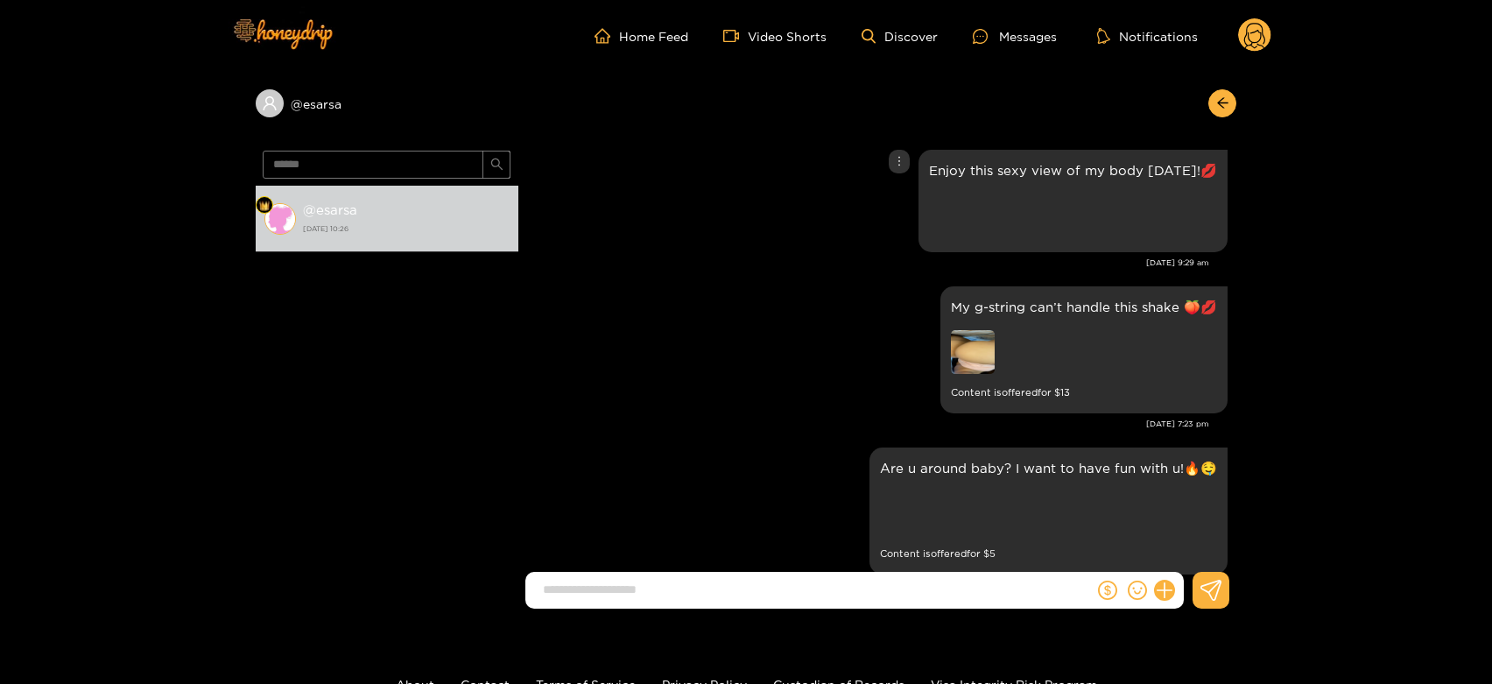
scroll to position [3348, 0]
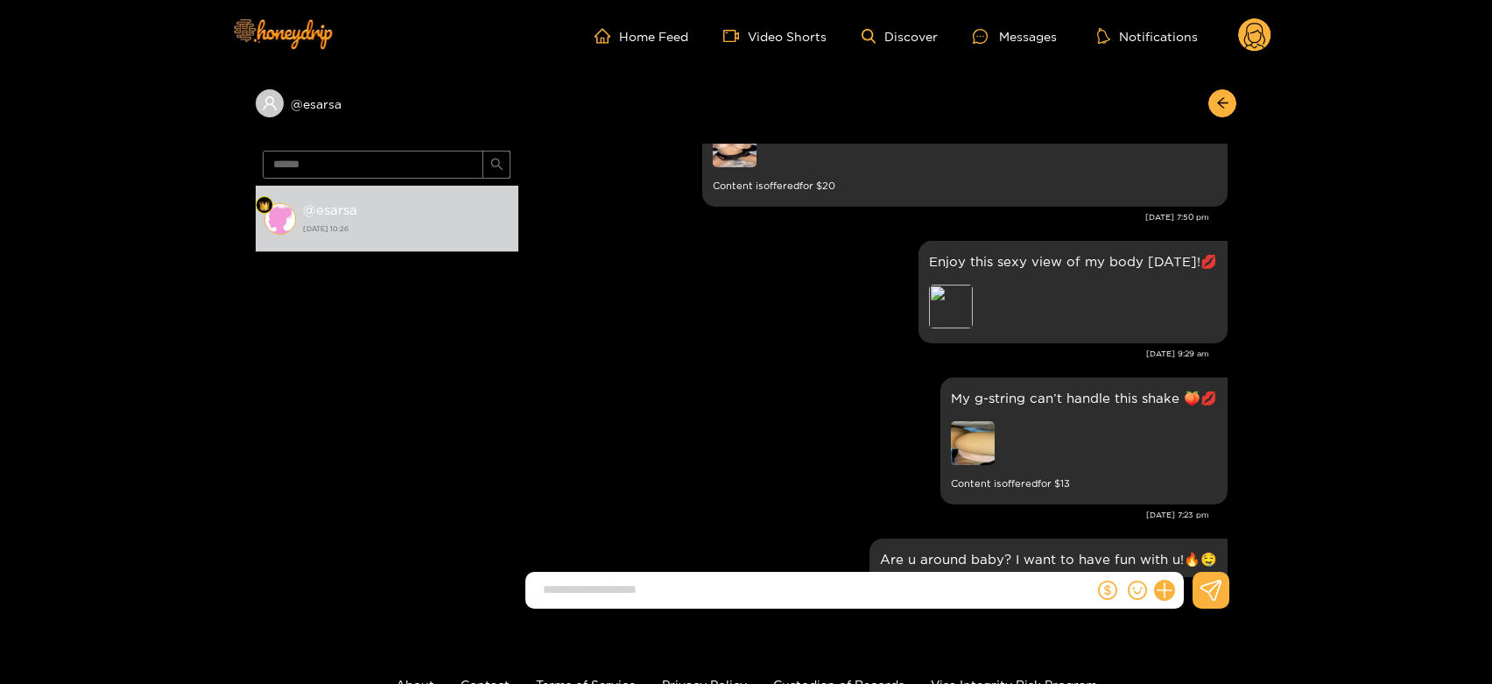
click at [1254, 21] on circle at bounding box center [1254, 34] width 33 height 33
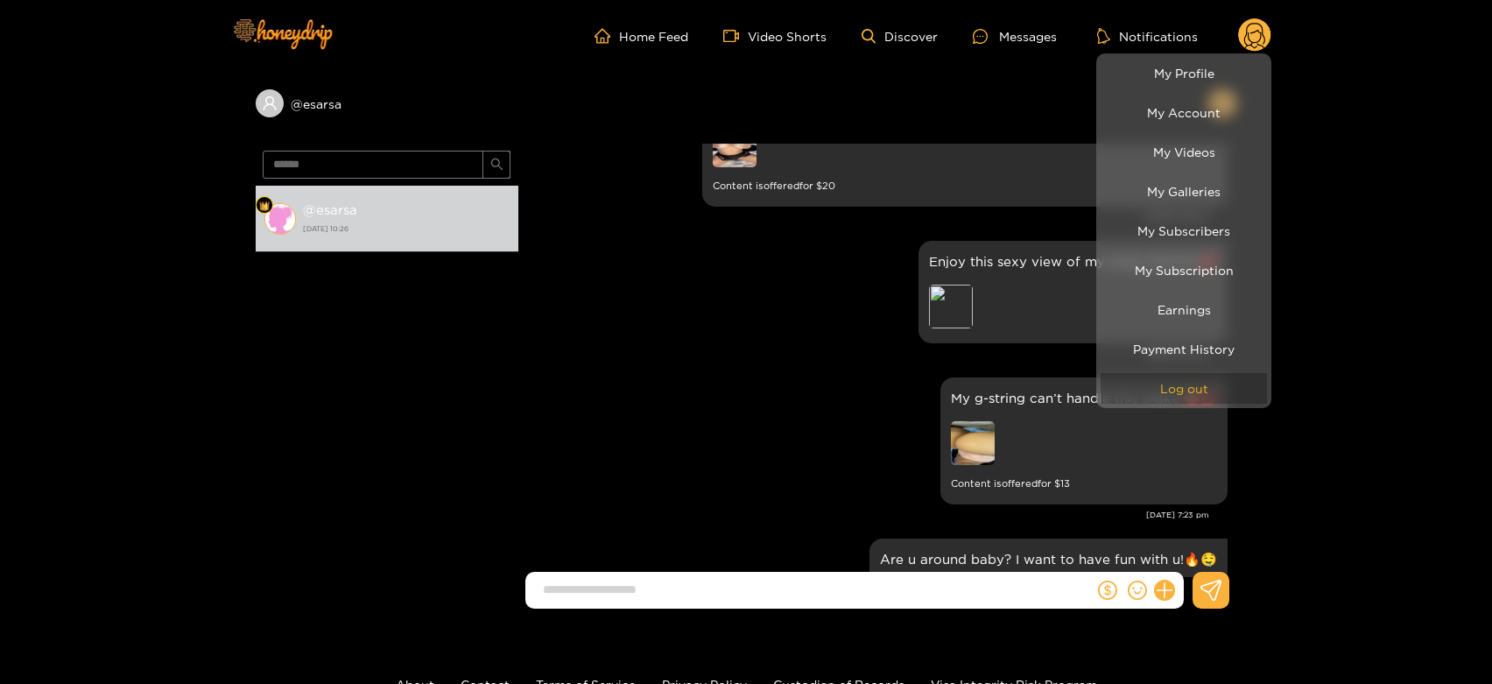
click at [1202, 378] on button "Log out" at bounding box center [1184, 388] width 166 height 31
